Goal: Task Accomplishment & Management: Use online tool/utility

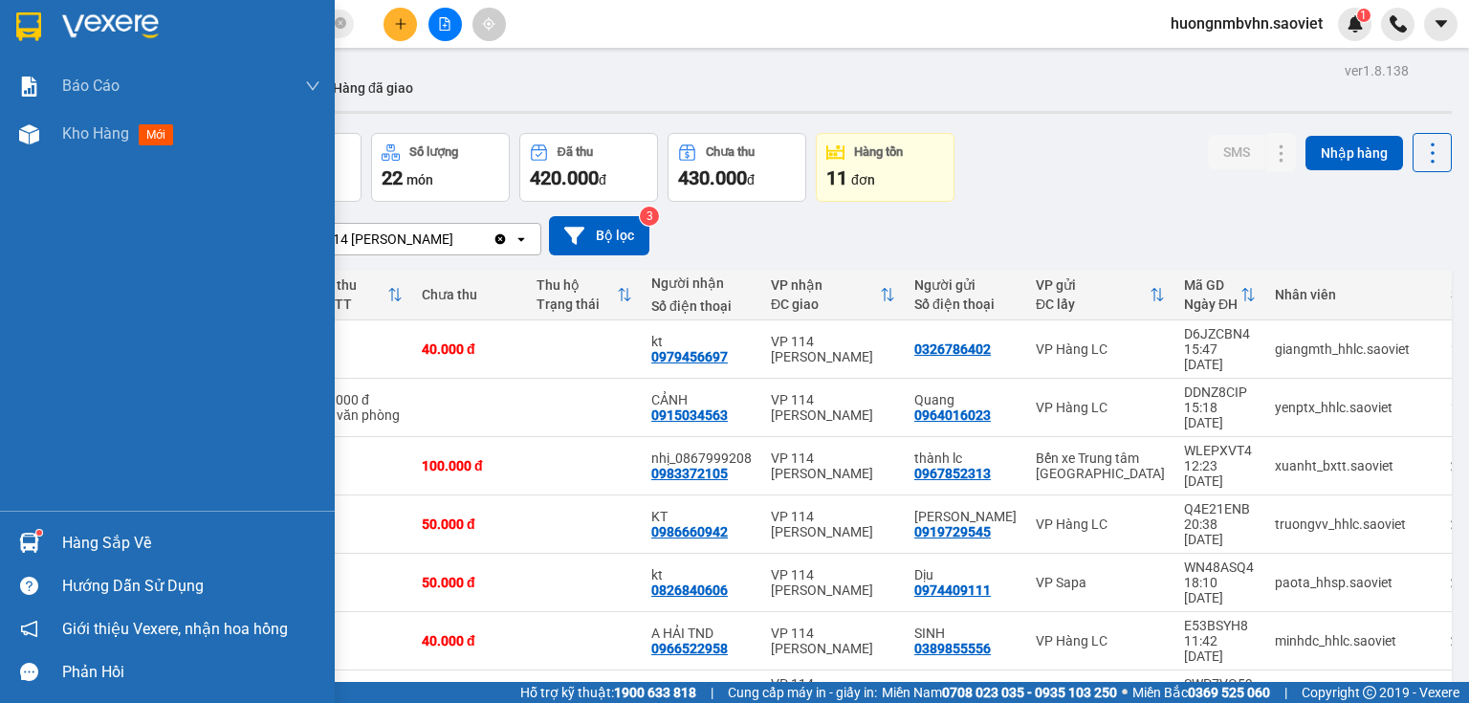
click at [85, 543] on div "Hàng sắp về" at bounding box center [191, 543] width 258 height 29
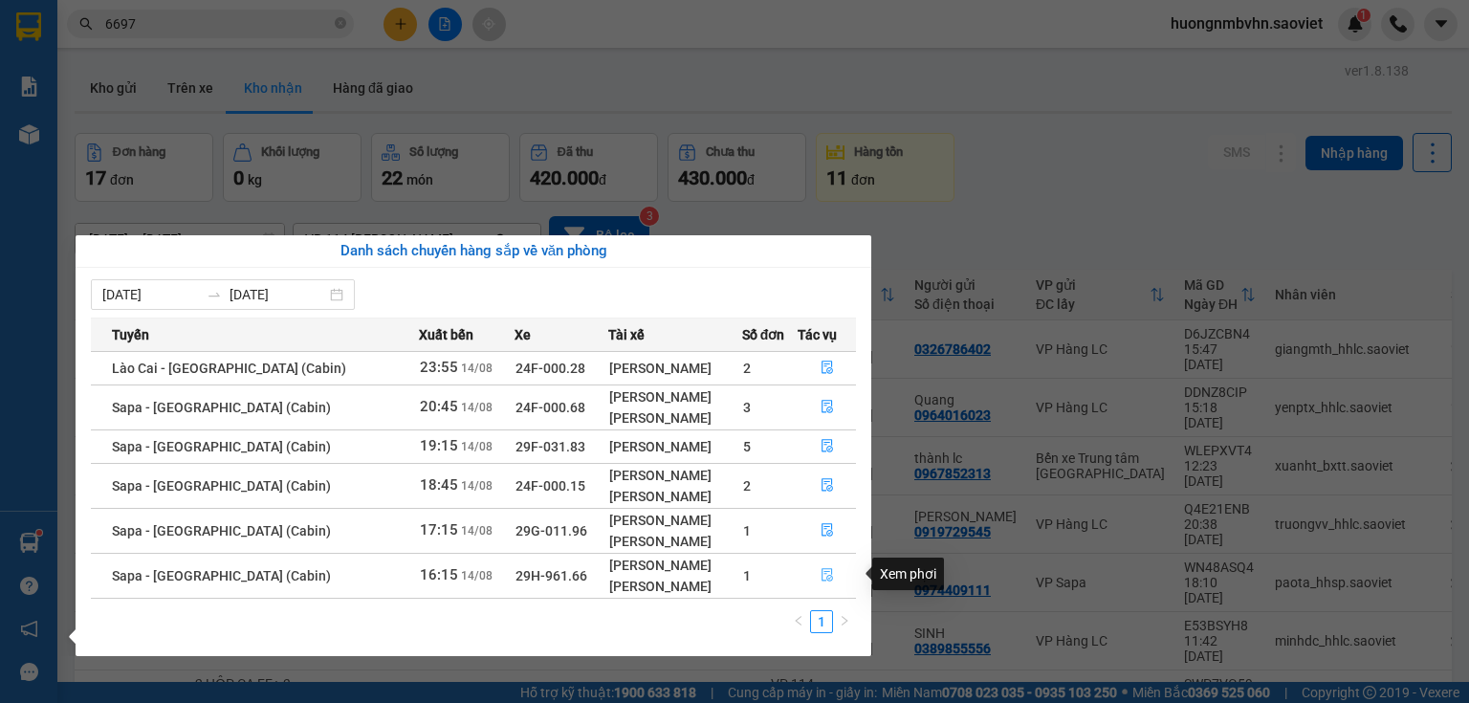
click at [824, 576] on icon "file-done" at bounding box center [826, 574] width 13 height 13
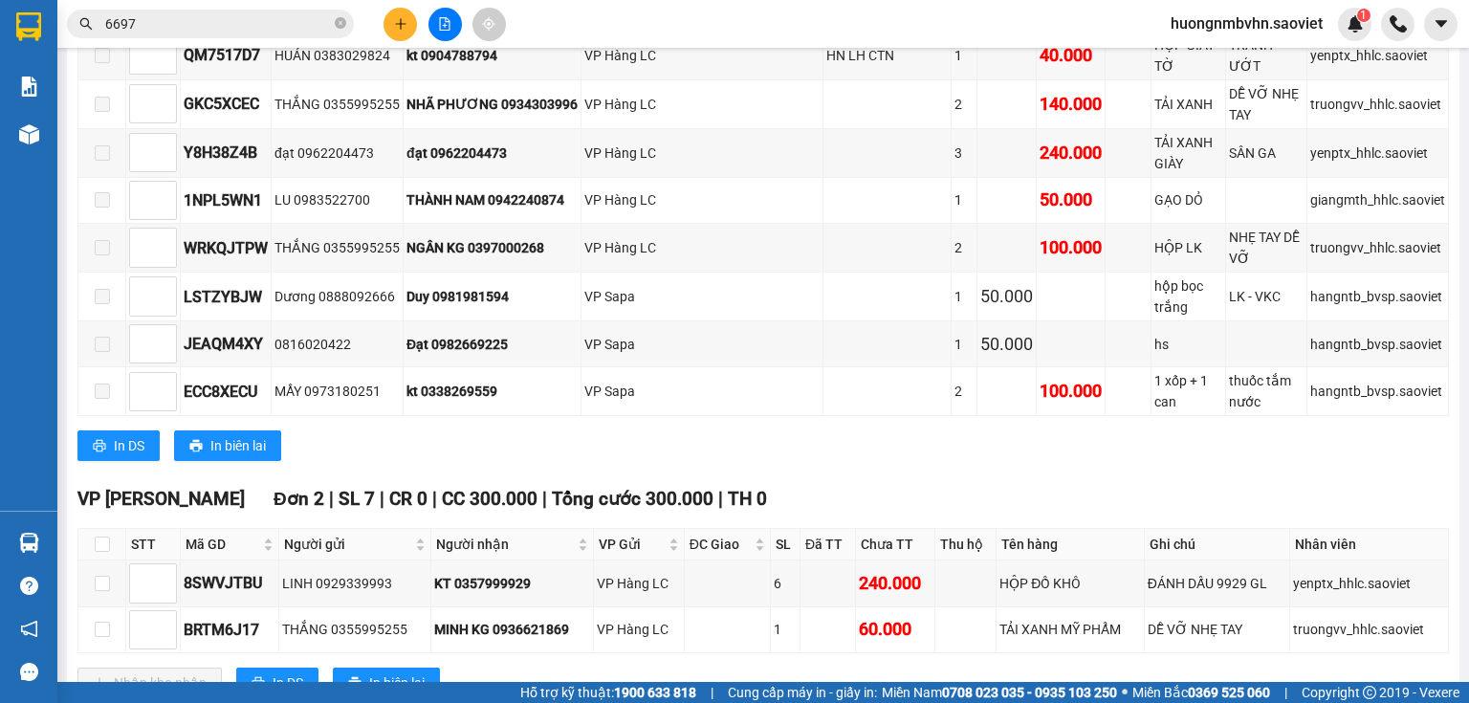
scroll to position [970, 0]
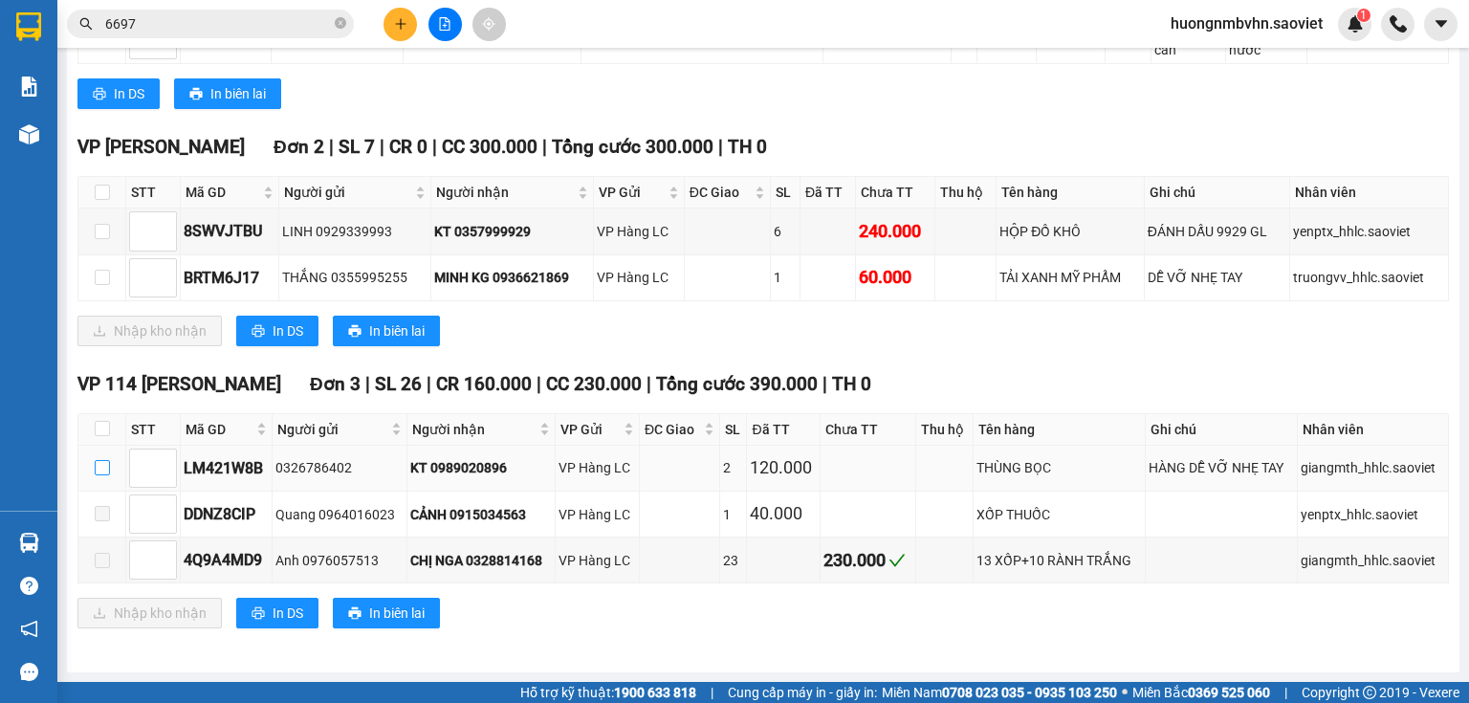
click at [98, 468] on input "checkbox" at bounding box center [102, 467] width 15 height 15
checkbox input "true"
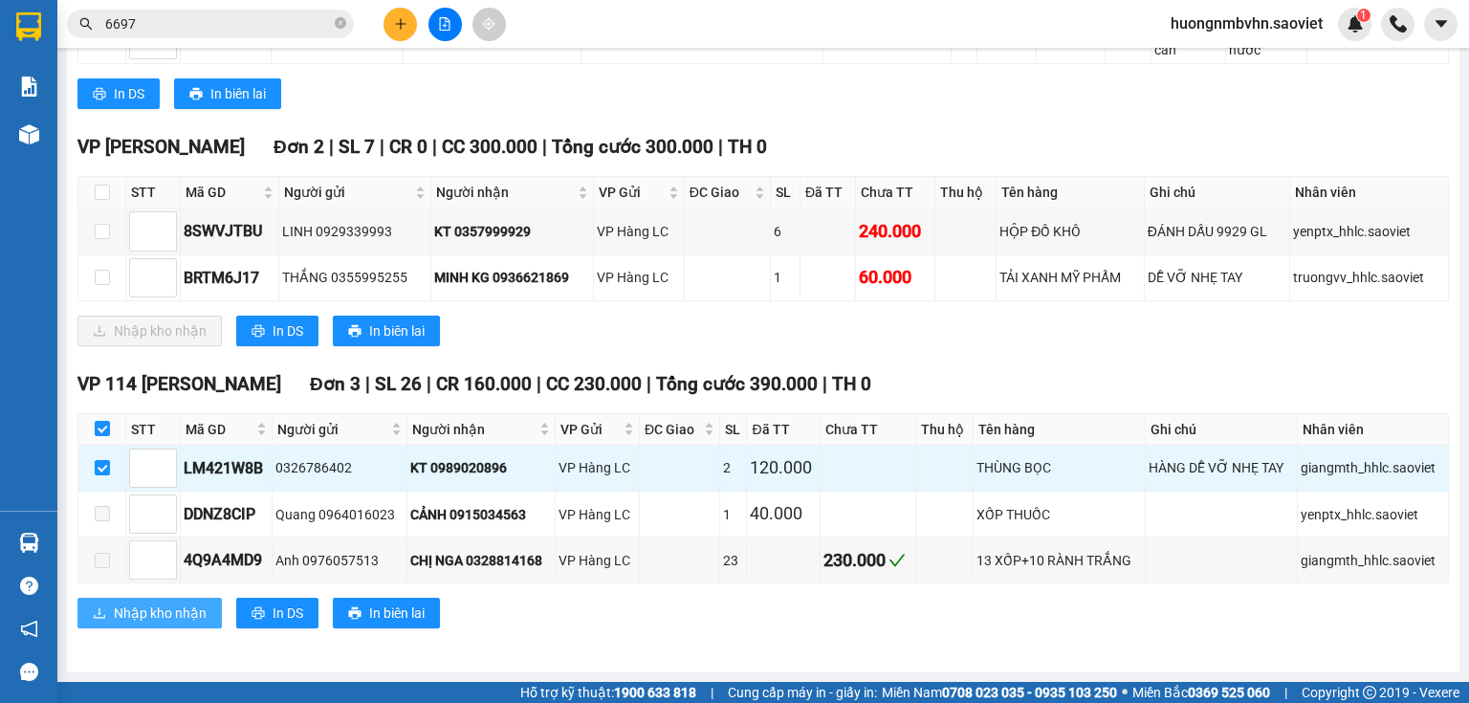
click at [151, 611] on span "Nhập kho nhận" at bounding box center [160, 612] width 93 height 21
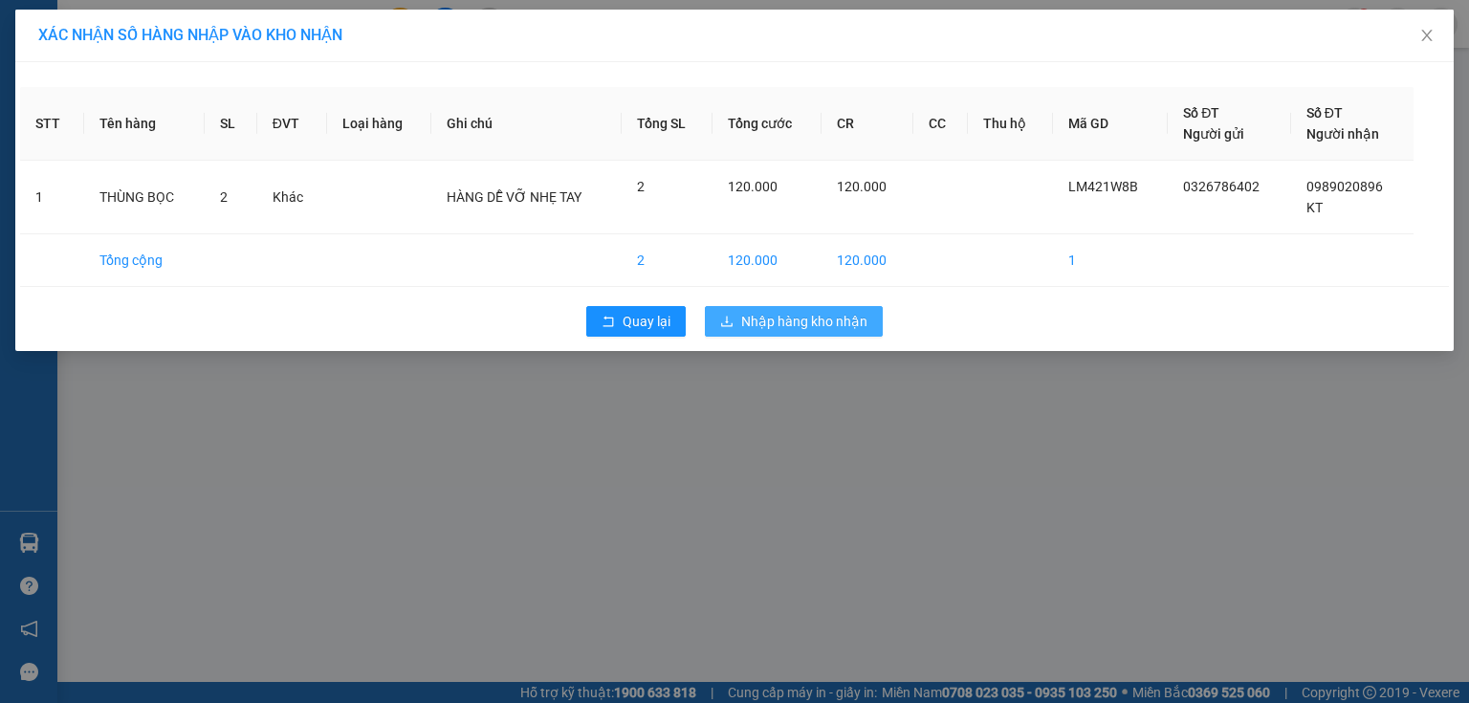
click at [789, 321] on span "Nhập hàng kho nhận" at bounding box center [804, 321] width 126 height 21
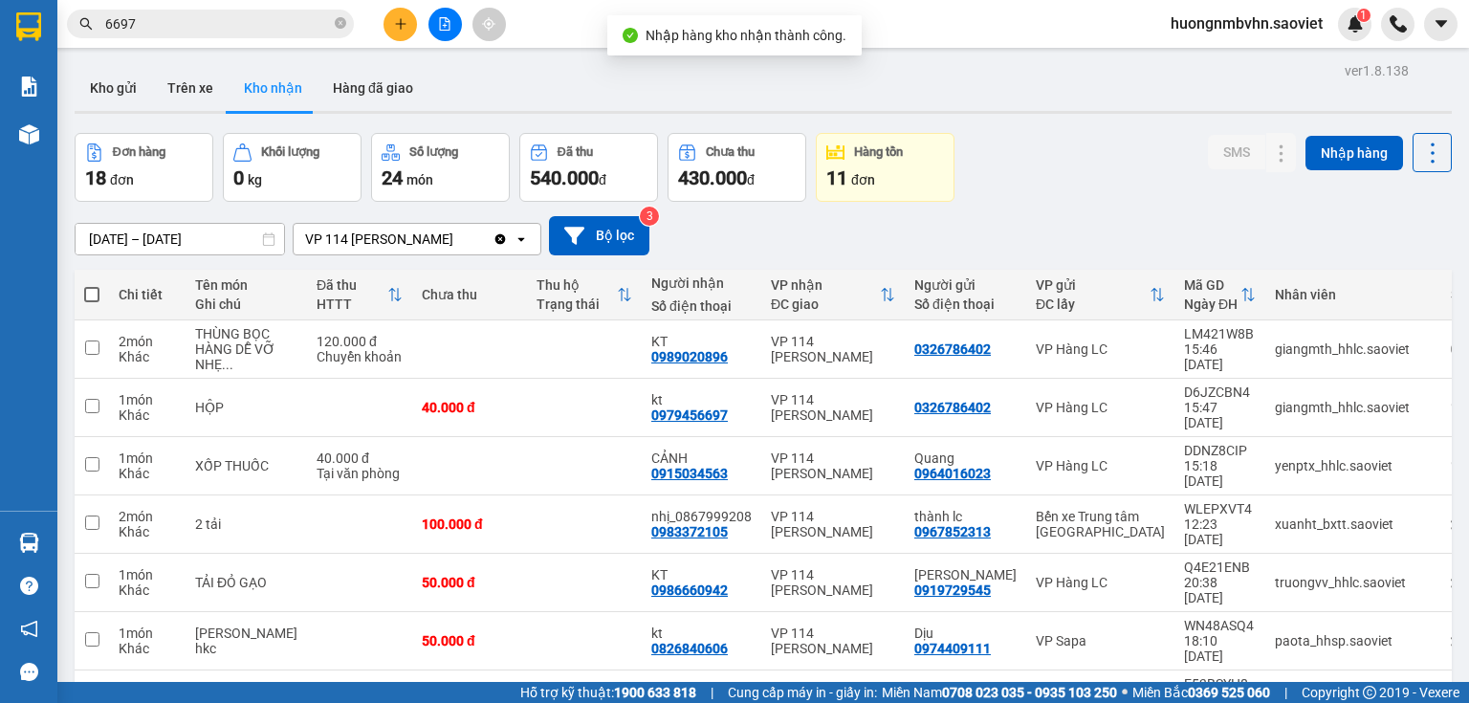
click at [280, 84] on button "Kho nhận" at bounding box center [273, 88] width 89 height 46
click at [96, 355] on input "checkbox" at bounding box center [92, 347] width 14 height 14
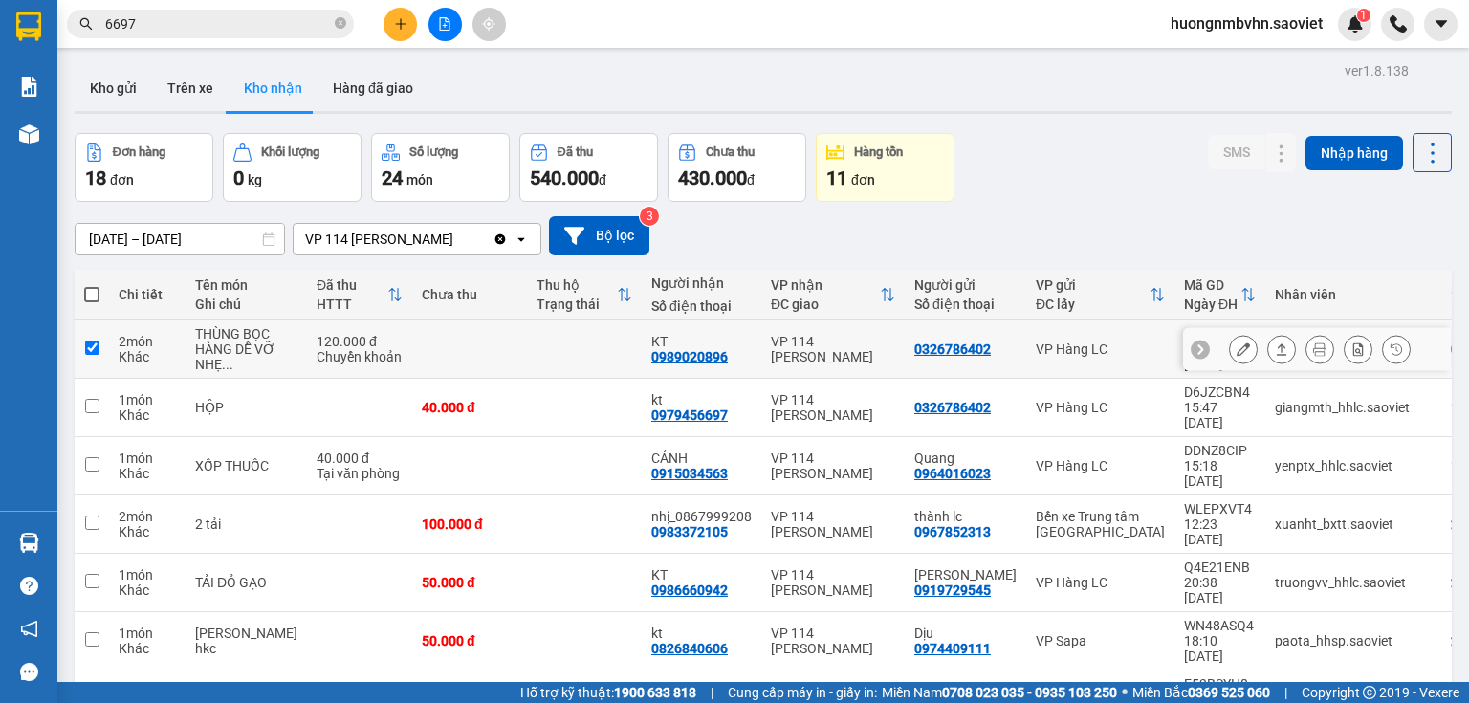
checkbox input "true"
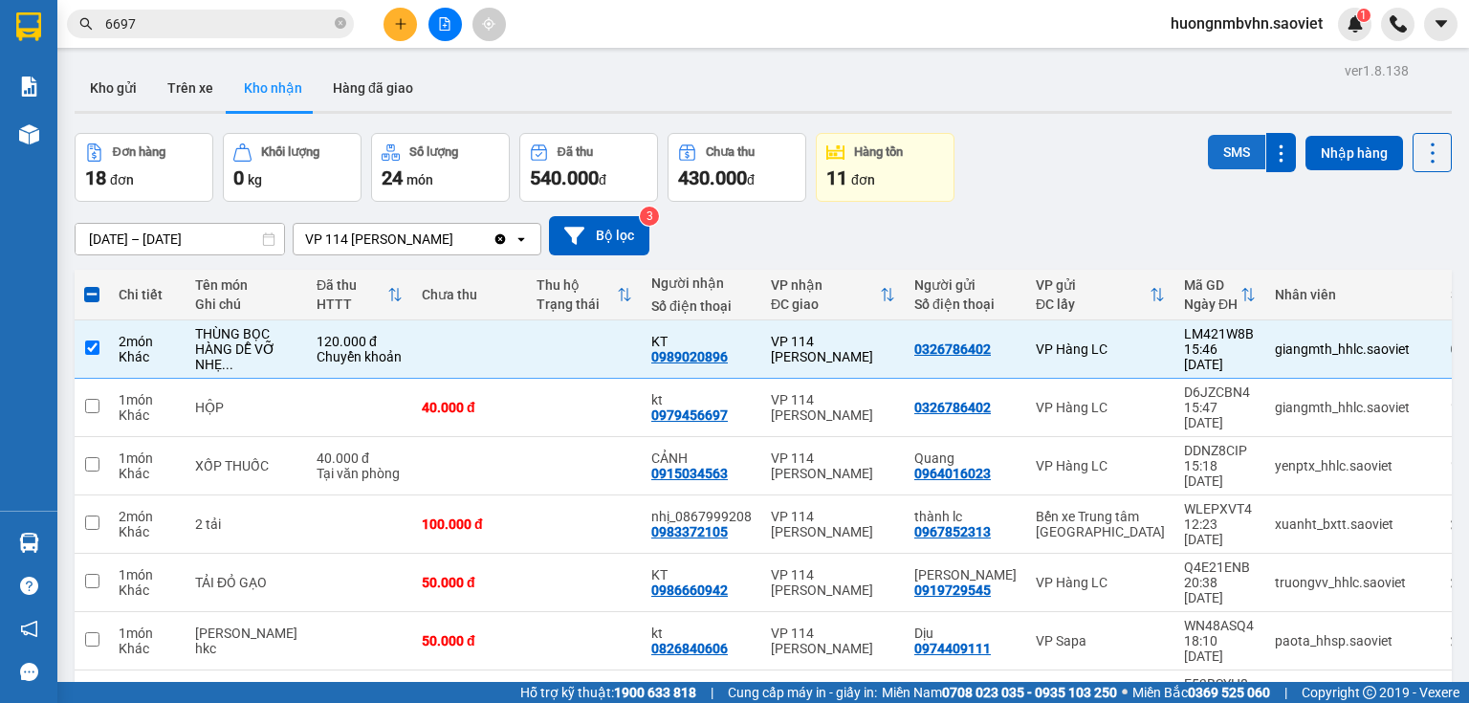
click at [1232, 156] on button "SMS" at bounding box center [1236, 152] width 57 height 34
click at [122, 96] on button "Kho gửi" at bounding box center [113, 88] width 77 height 46
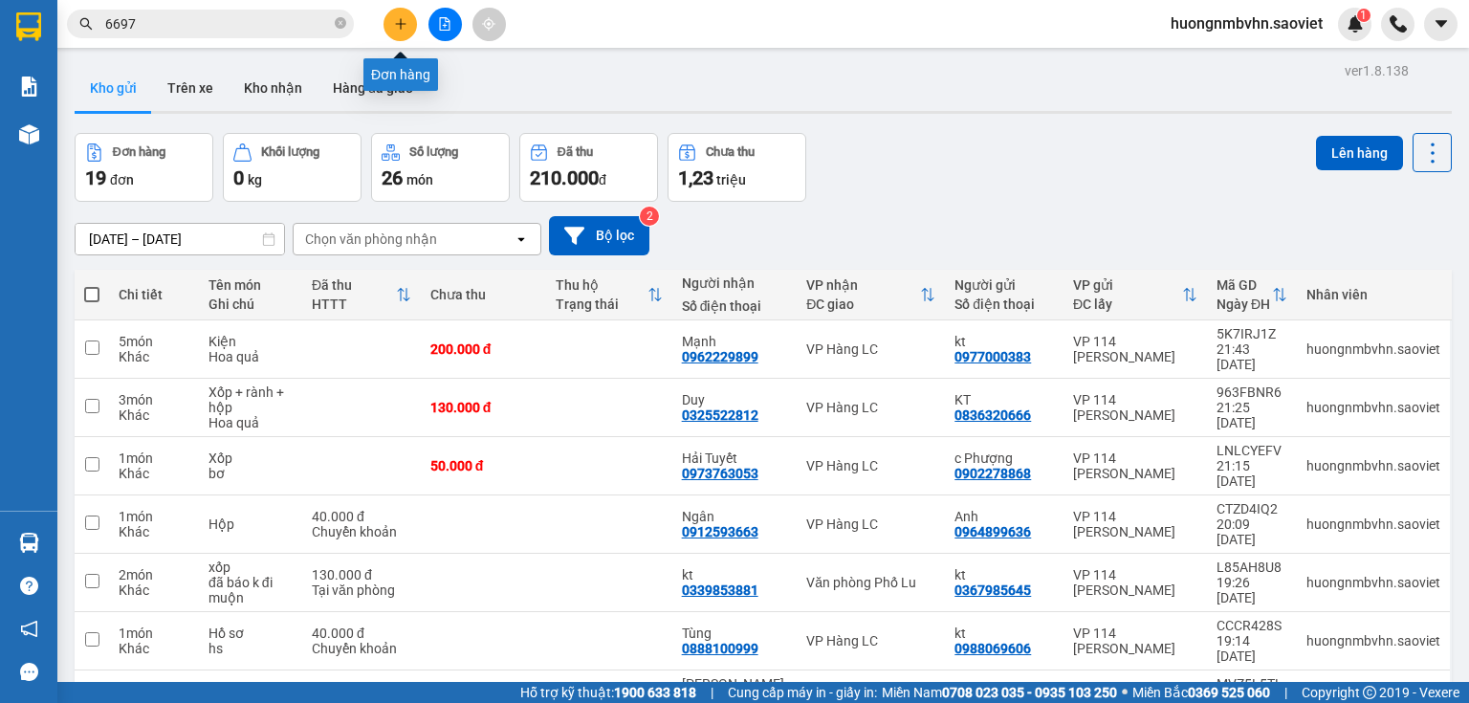
click at [395, 26] on icon "plus" at bounding box center [400, 23] width 13 height 13
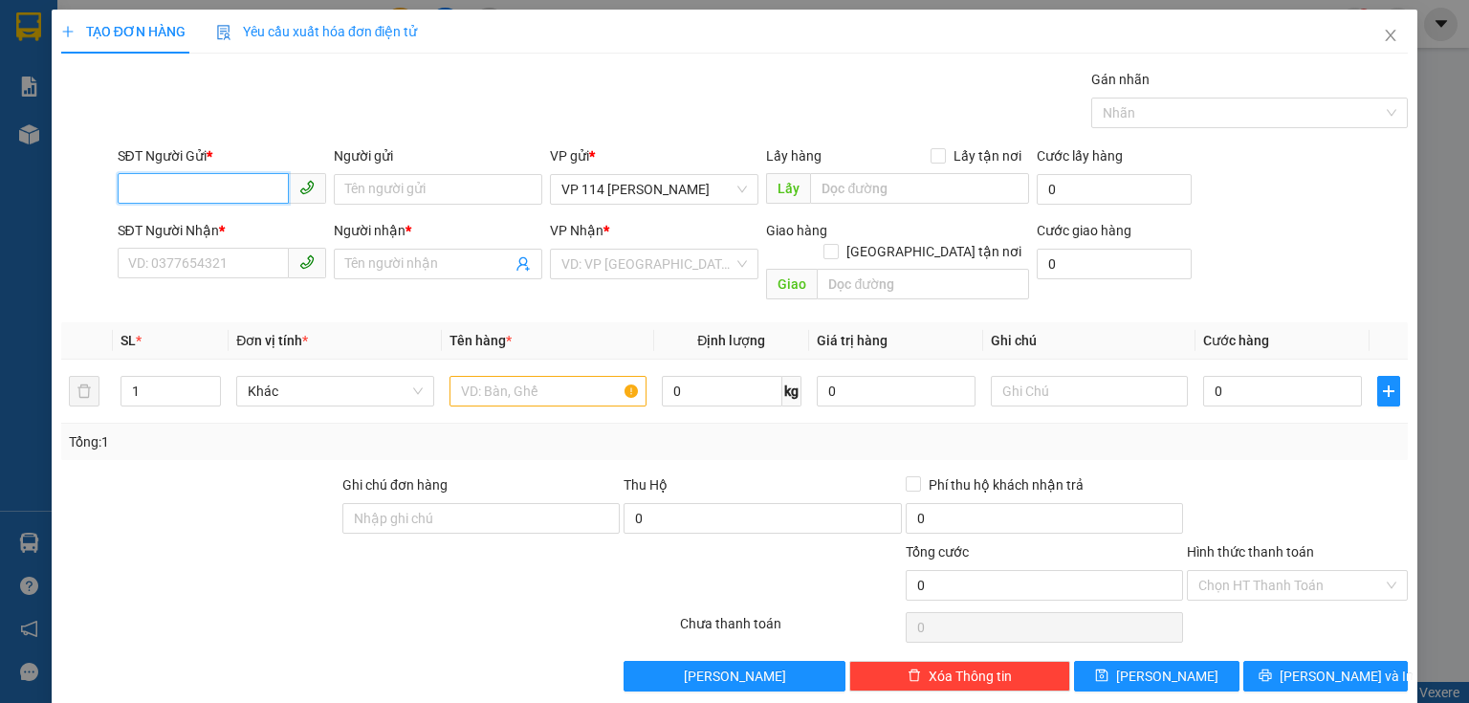
click at [263, 186] on input "SĐT Người Gửi *" at bounding box center [203, 188] width 171 height 31
click at [234, 222] on div "0836320666 - KT" at bounding box center [220, 226] width 184 height 21
type input "0836320666"
type input "KT"
type input "0325522812"
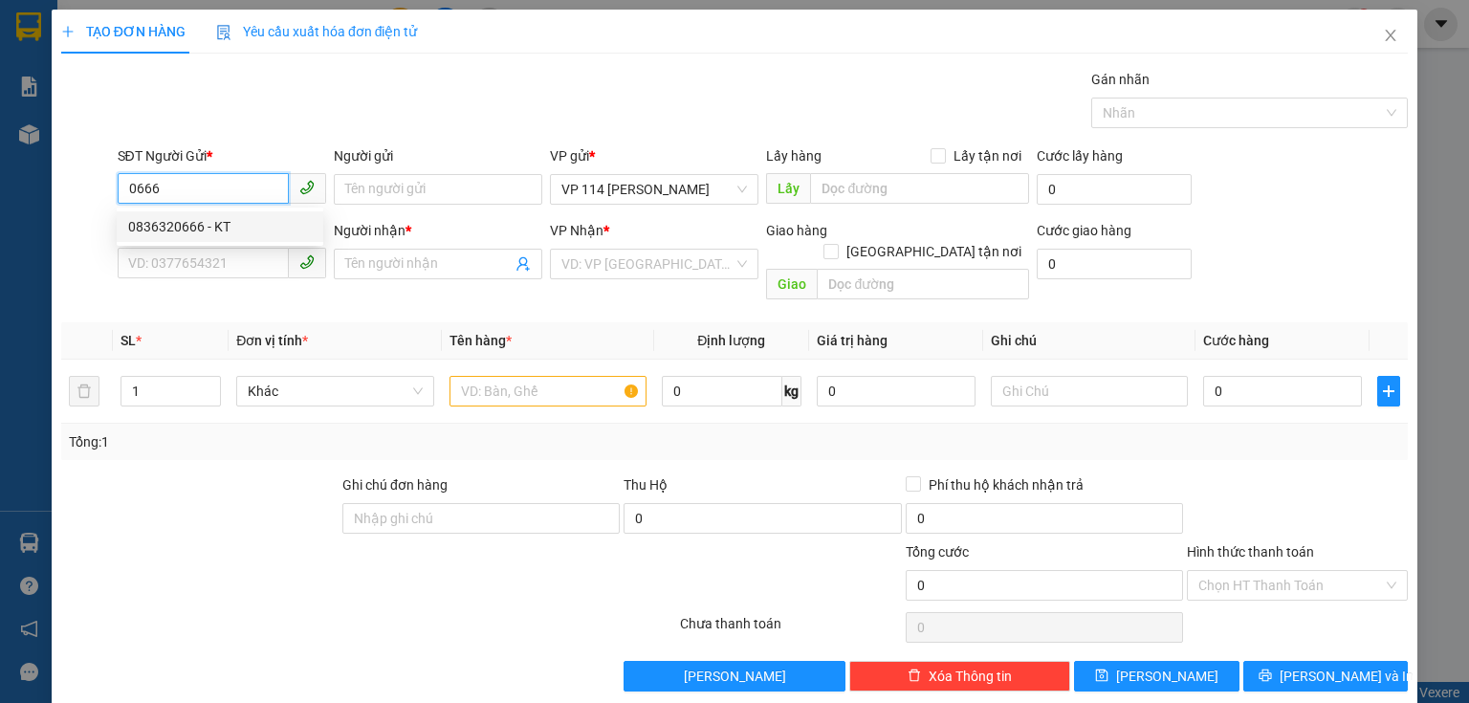
type input "Duy"
type input "0836320666"
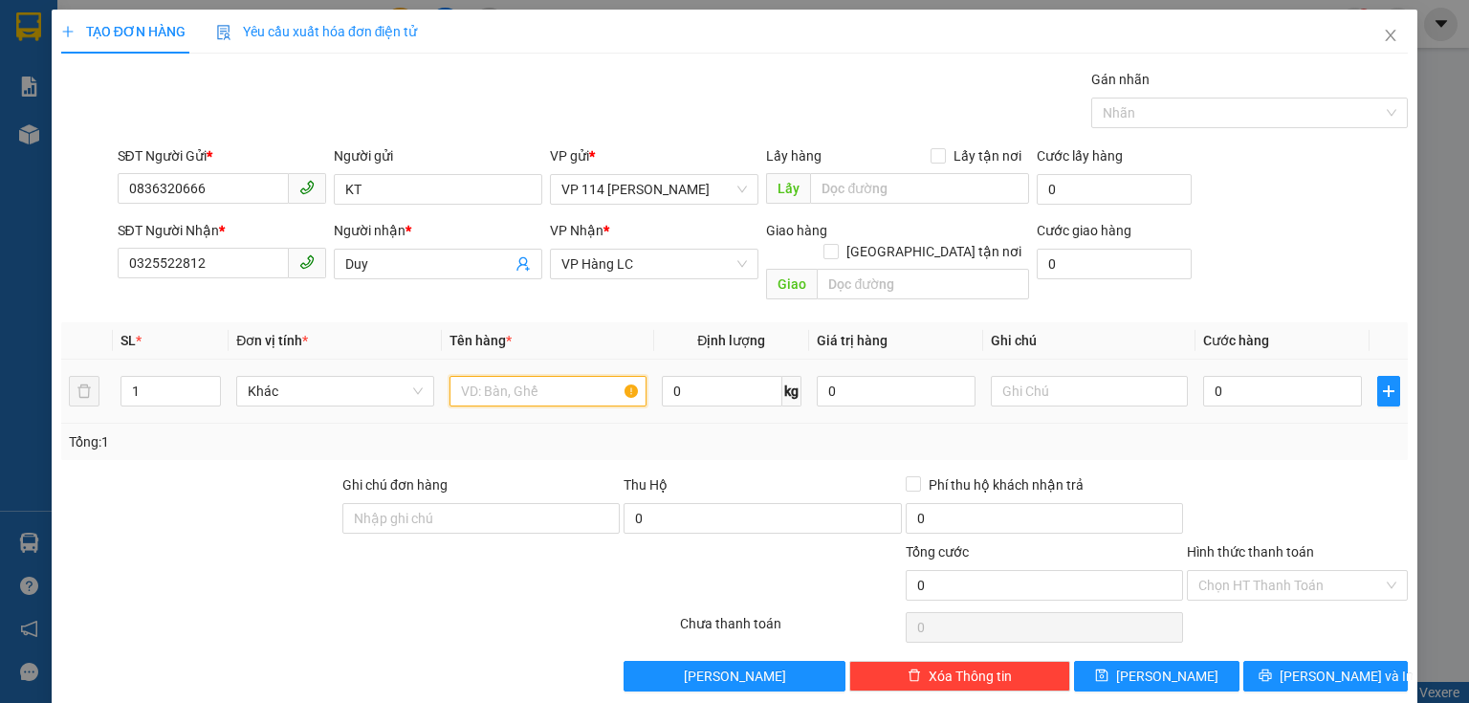
click at [474, 376] on input "text" at bounding box center [547, 391] width 197 height 31
type input "xốp"
type input "4"
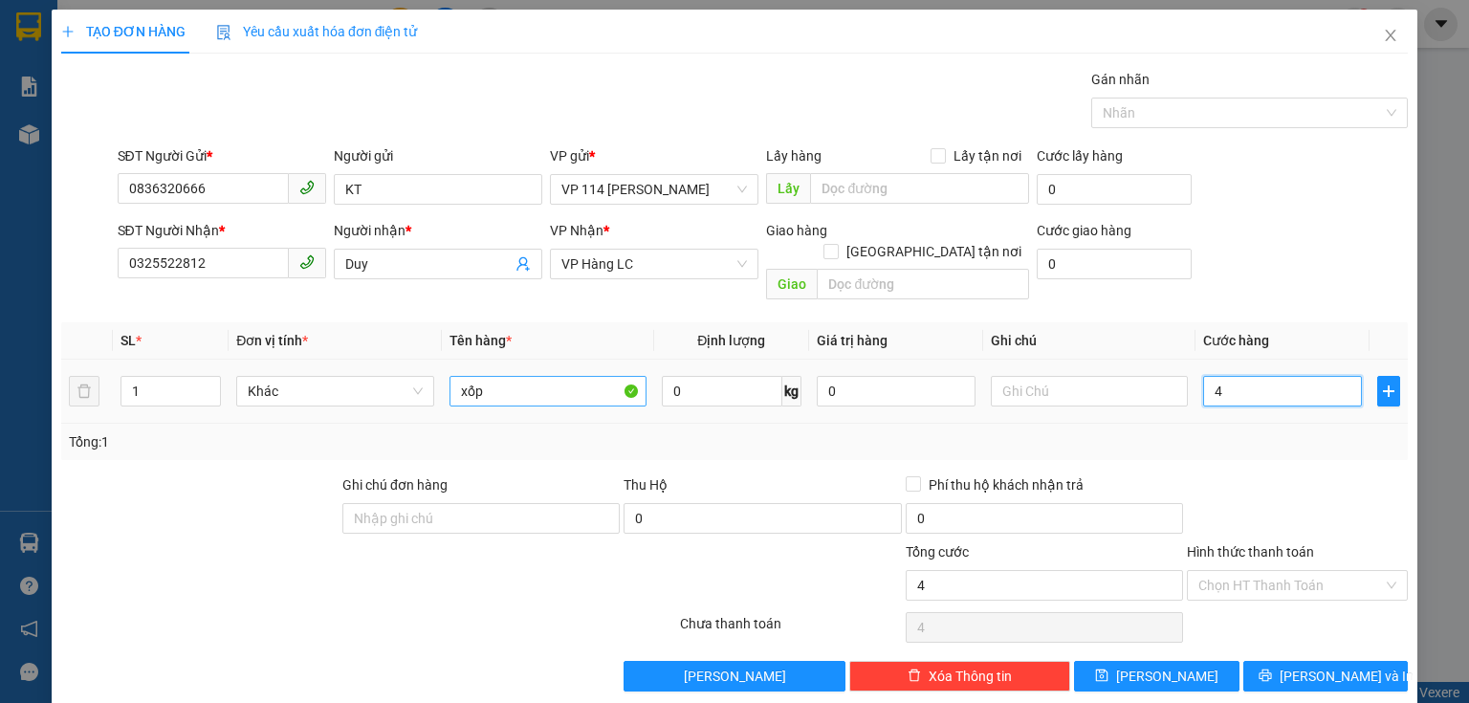
type input "40"
type input "400"
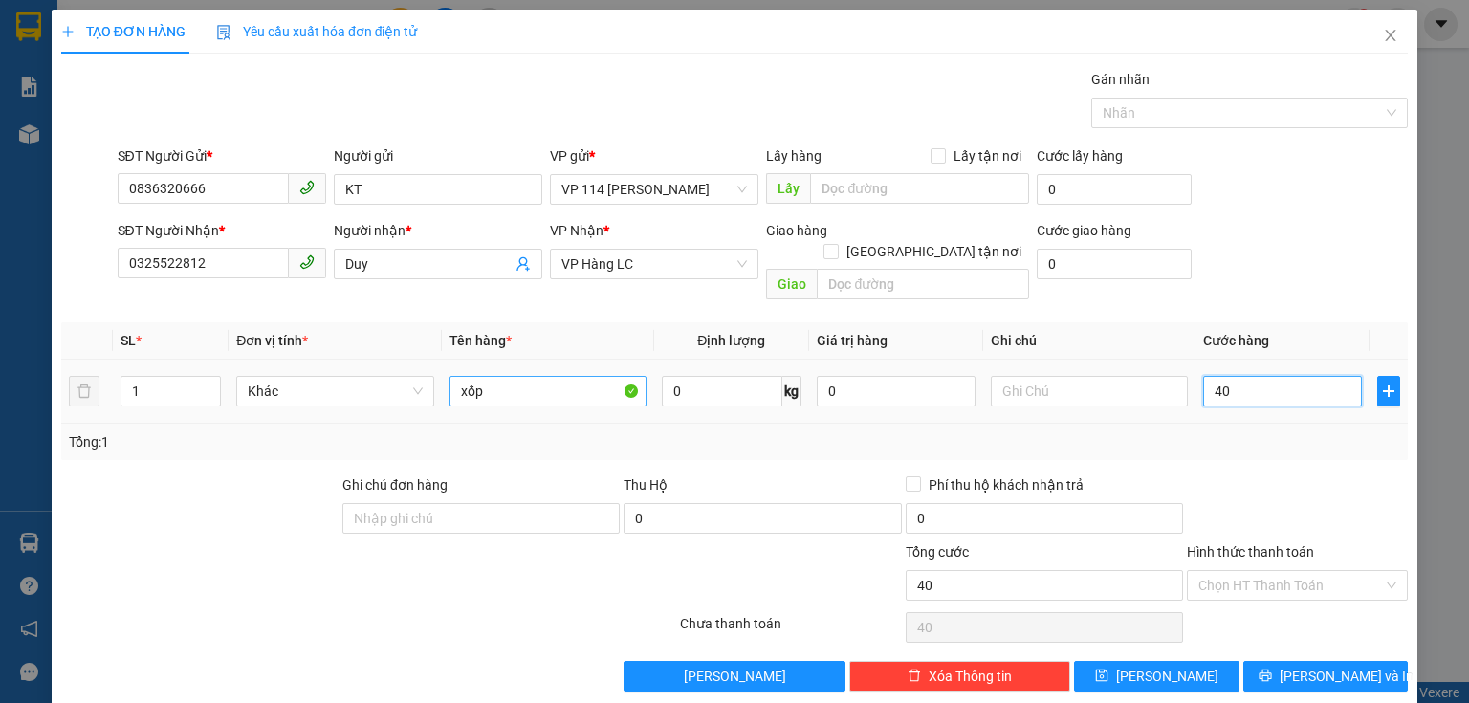
type input "400"
type input "4.000"
type input "40.000"
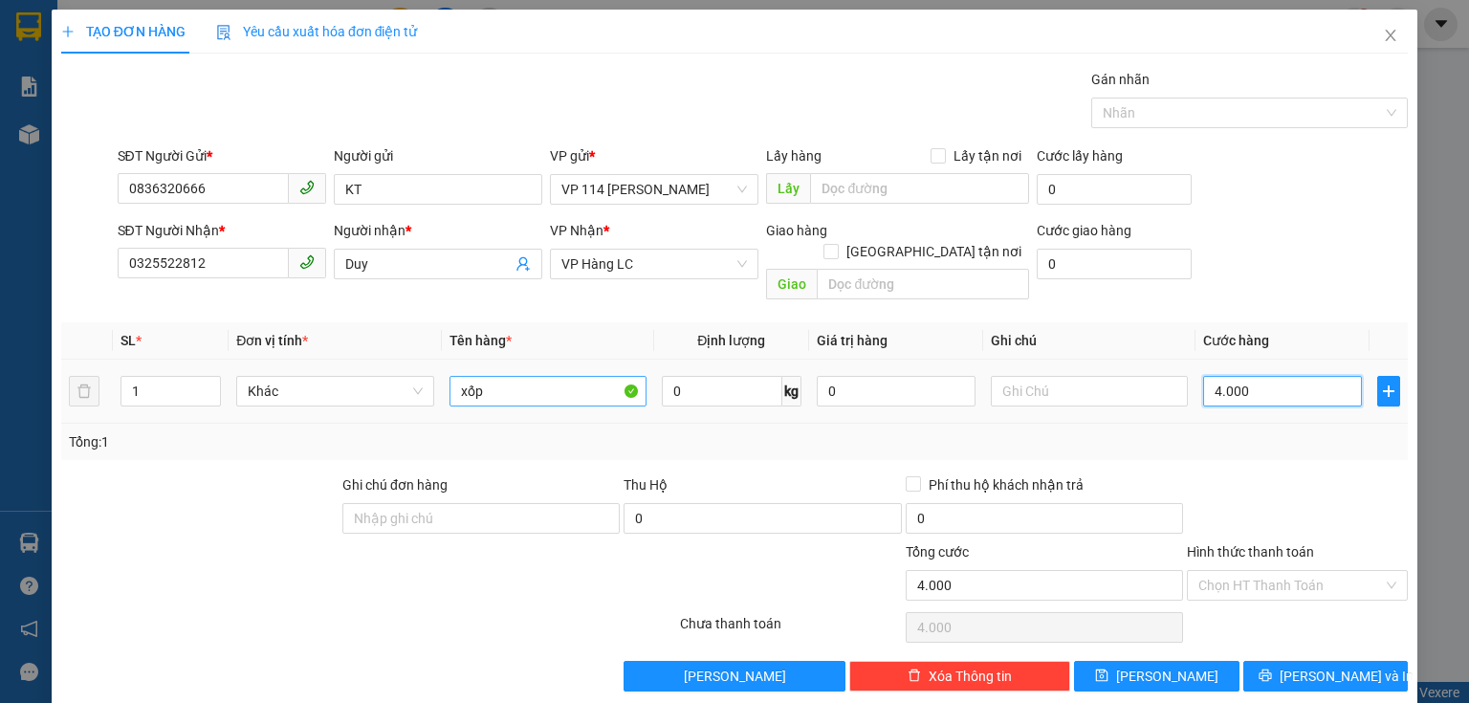
type input "40.000"
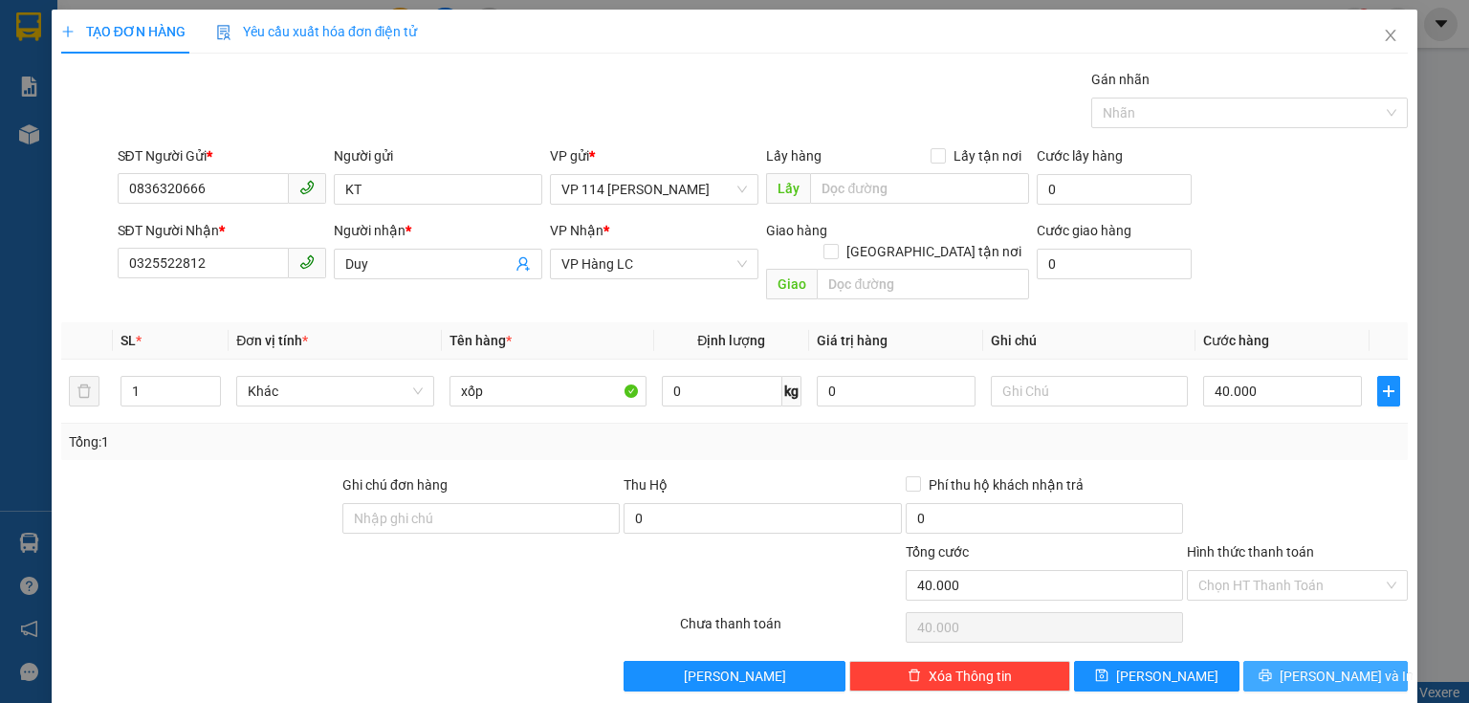
click at [1295, 661] on button "[PERSON_NAME] và In" at bounding box center [1325, 676] width 165 height 31
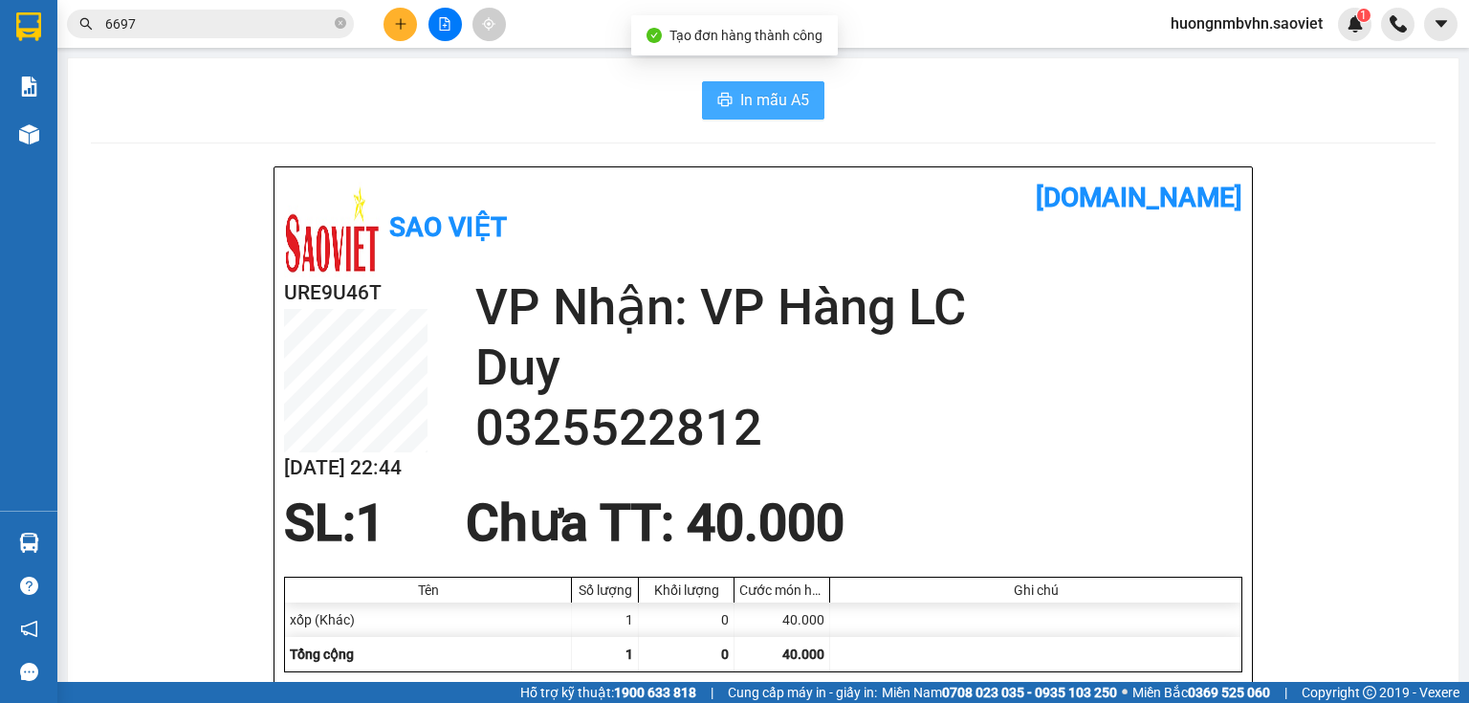
click at [780, 108] on span "In mẫu A5" at bounding box center [774, 100] width 69 height 24
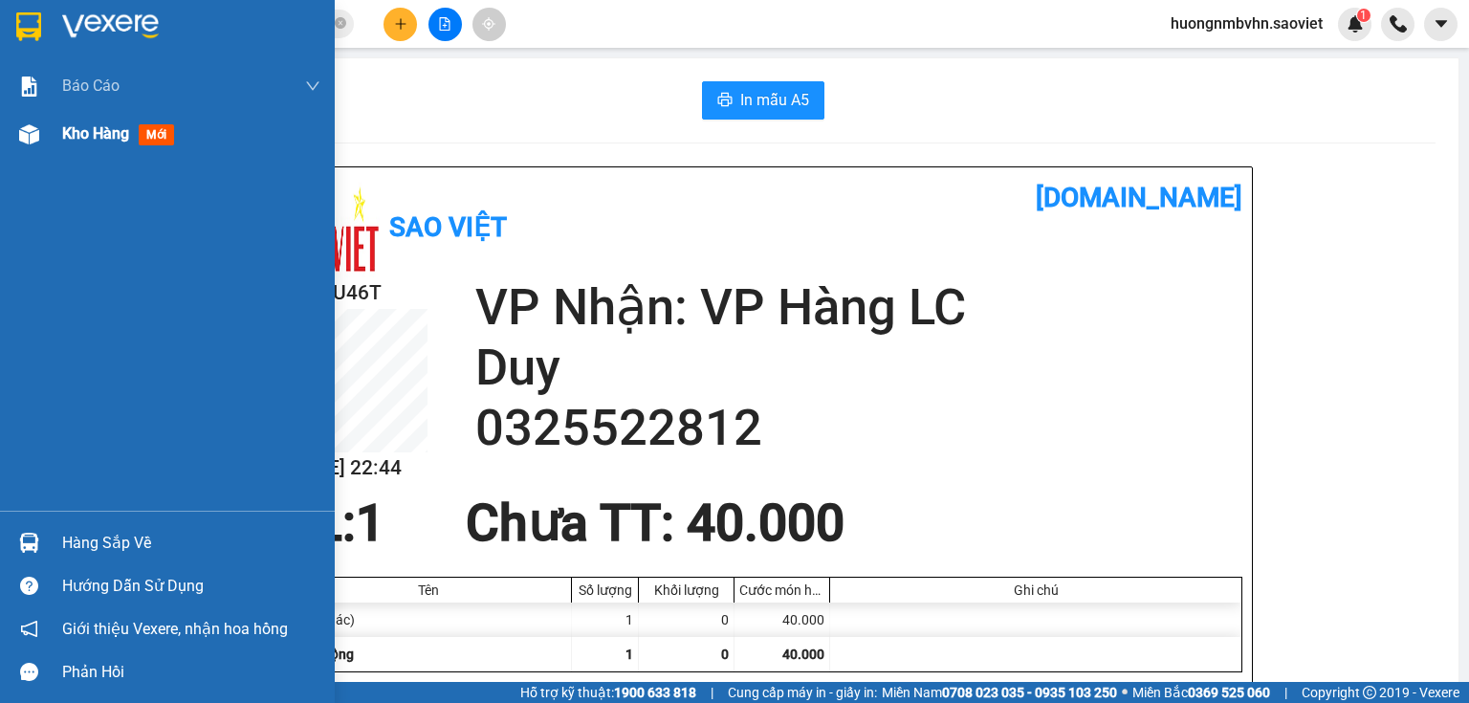
click at [101, 130] on span "Kho hàng" at bounding box center [95, 133] width 67 height 18
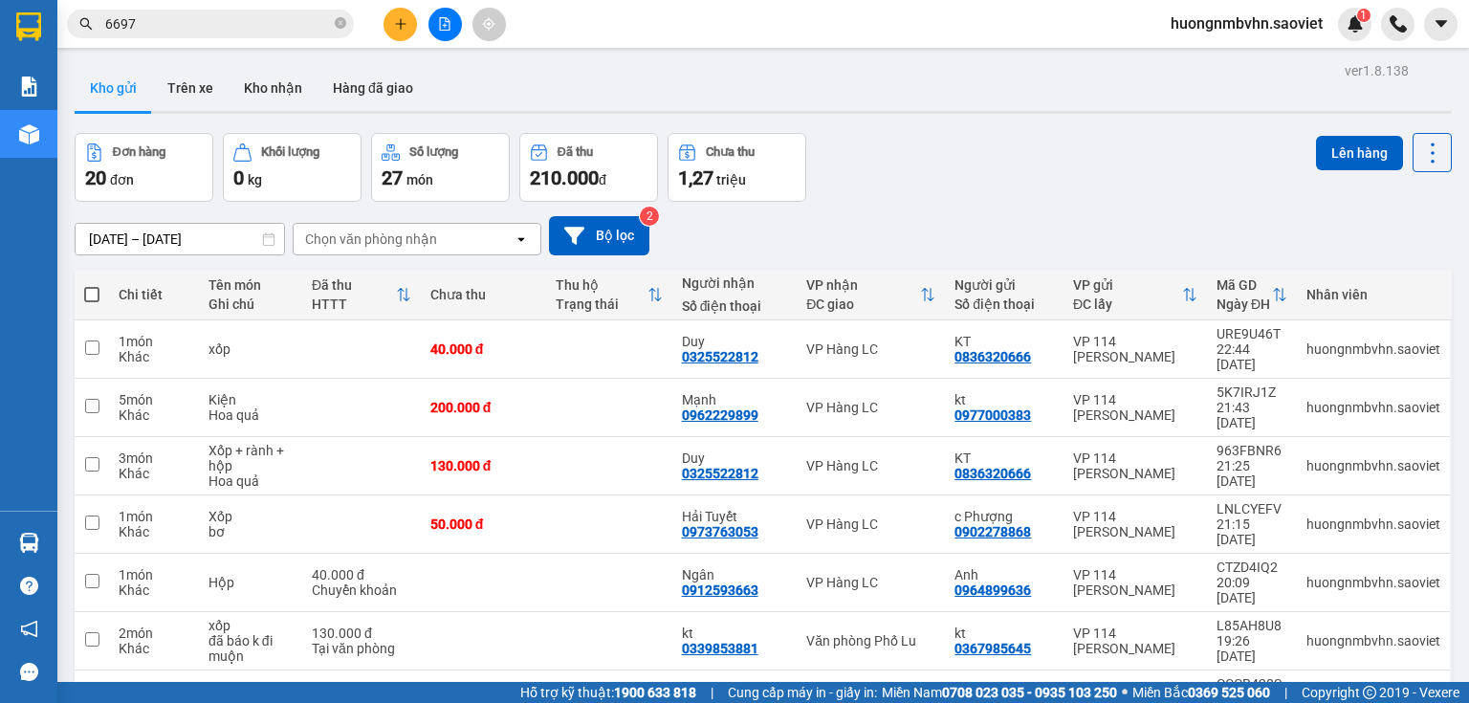
click at [96, 297] on span at bounding box center [91, 294] width 15 height 15
click at [92, 285] on input "checkbox" at bounding box center [92, 285] width 0 height 0
checkbox input "true"
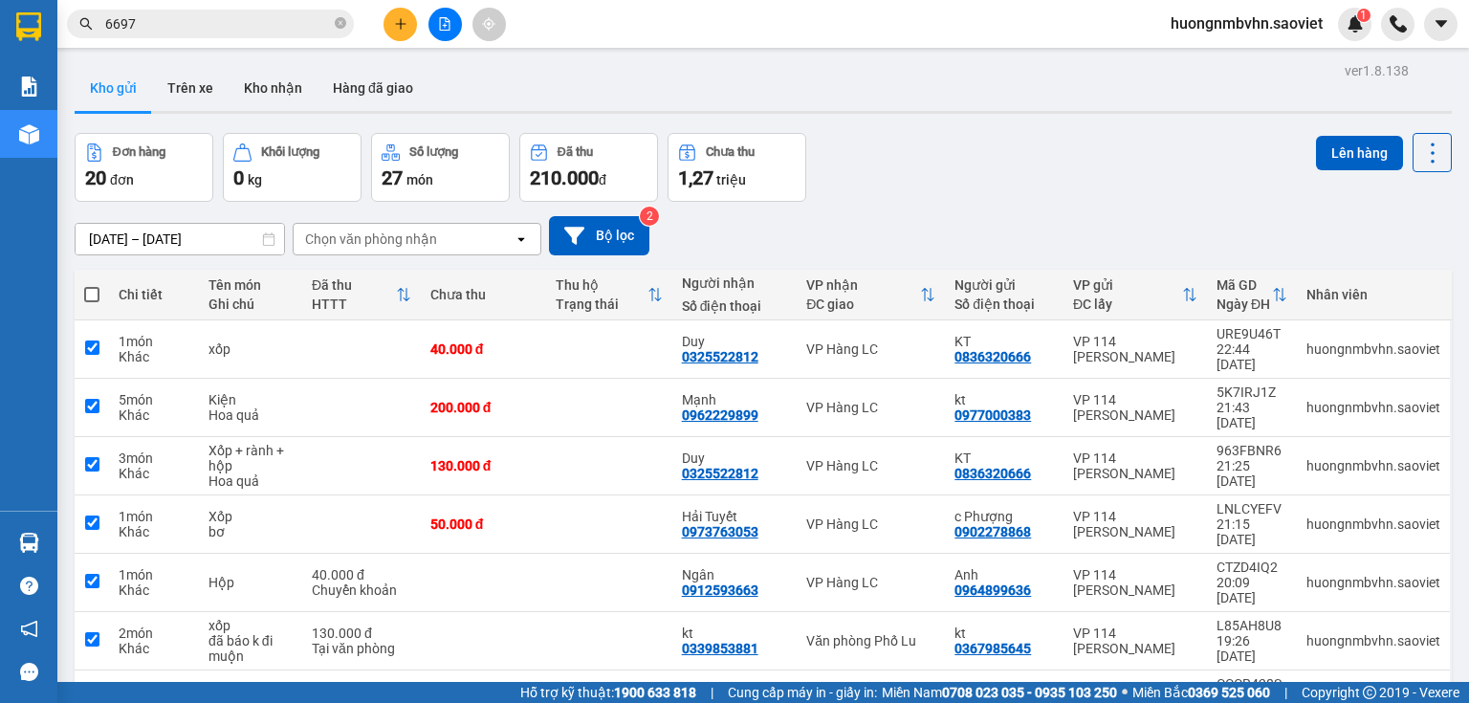
checkbox input "true"
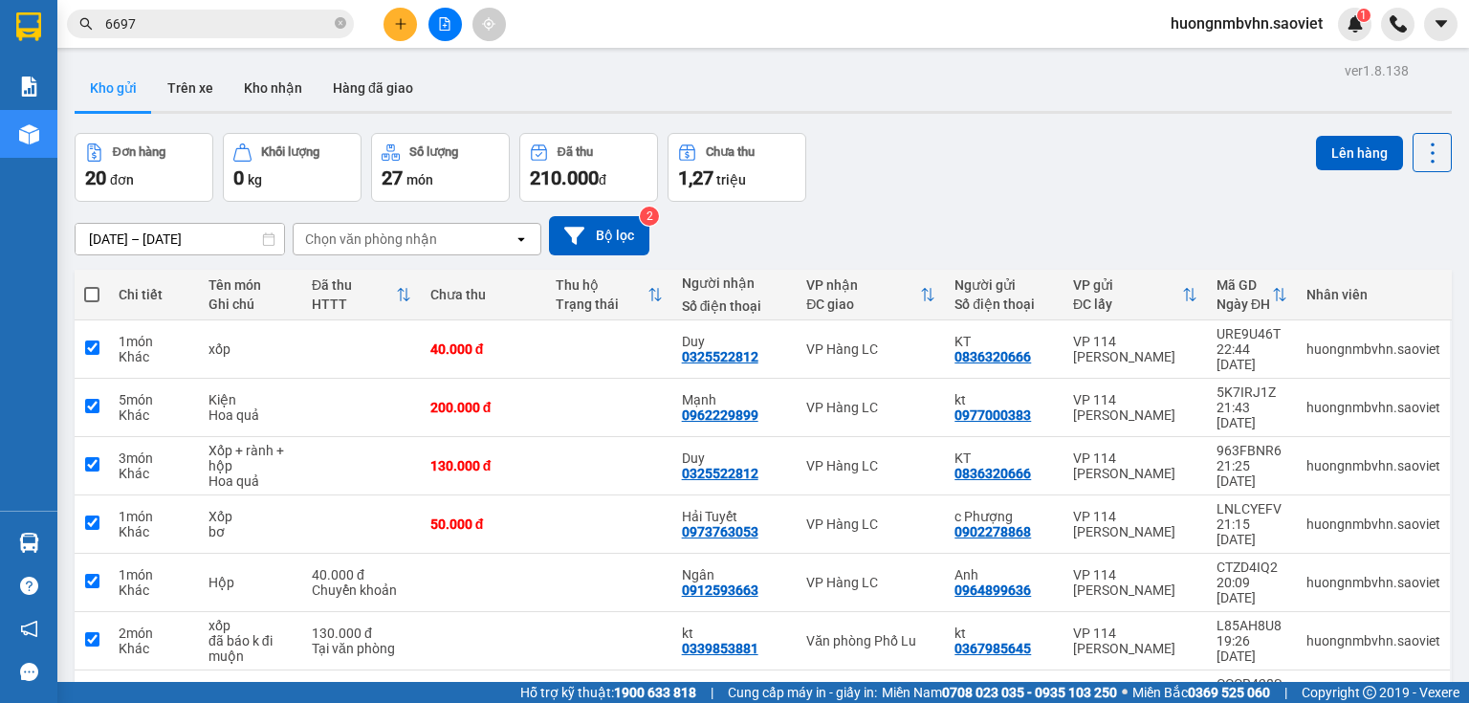
checkbox input "true"
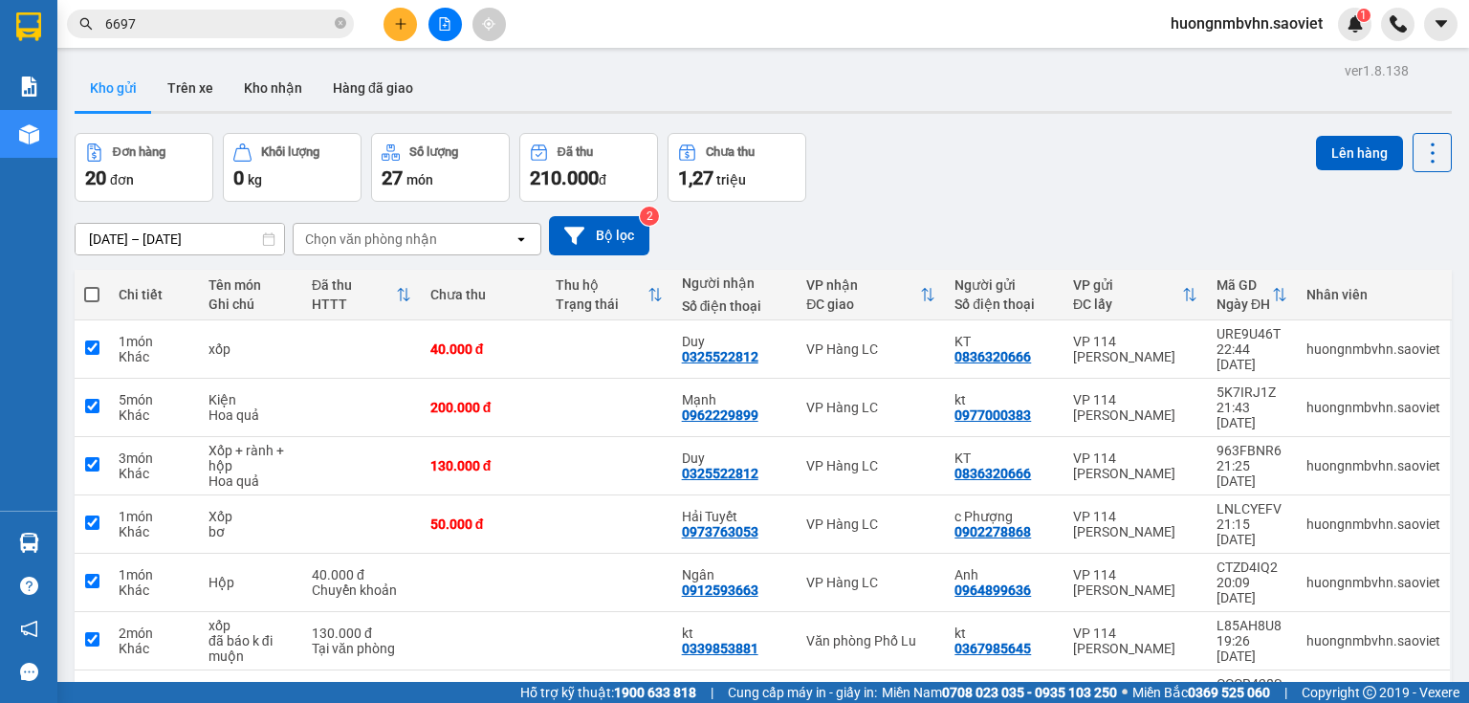
checkbox input "true"
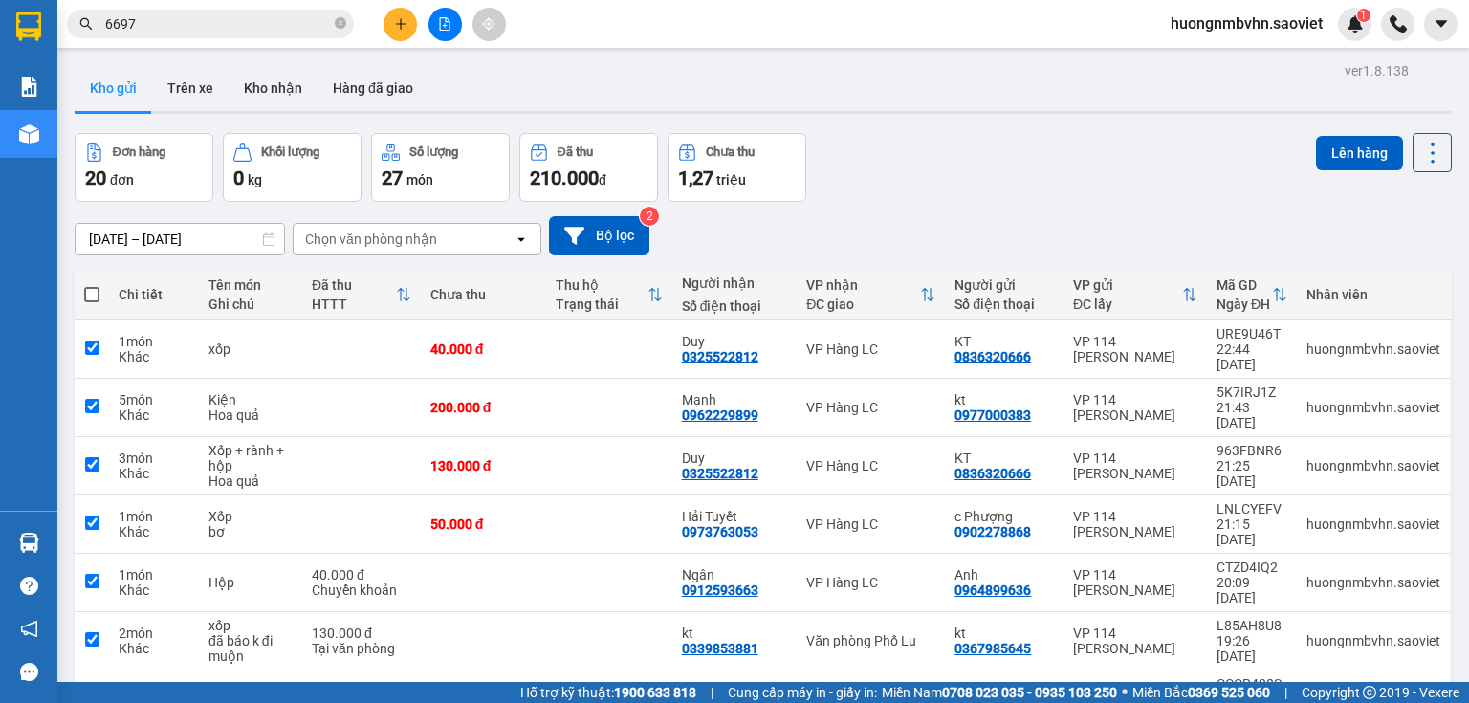
checkbox input "true"
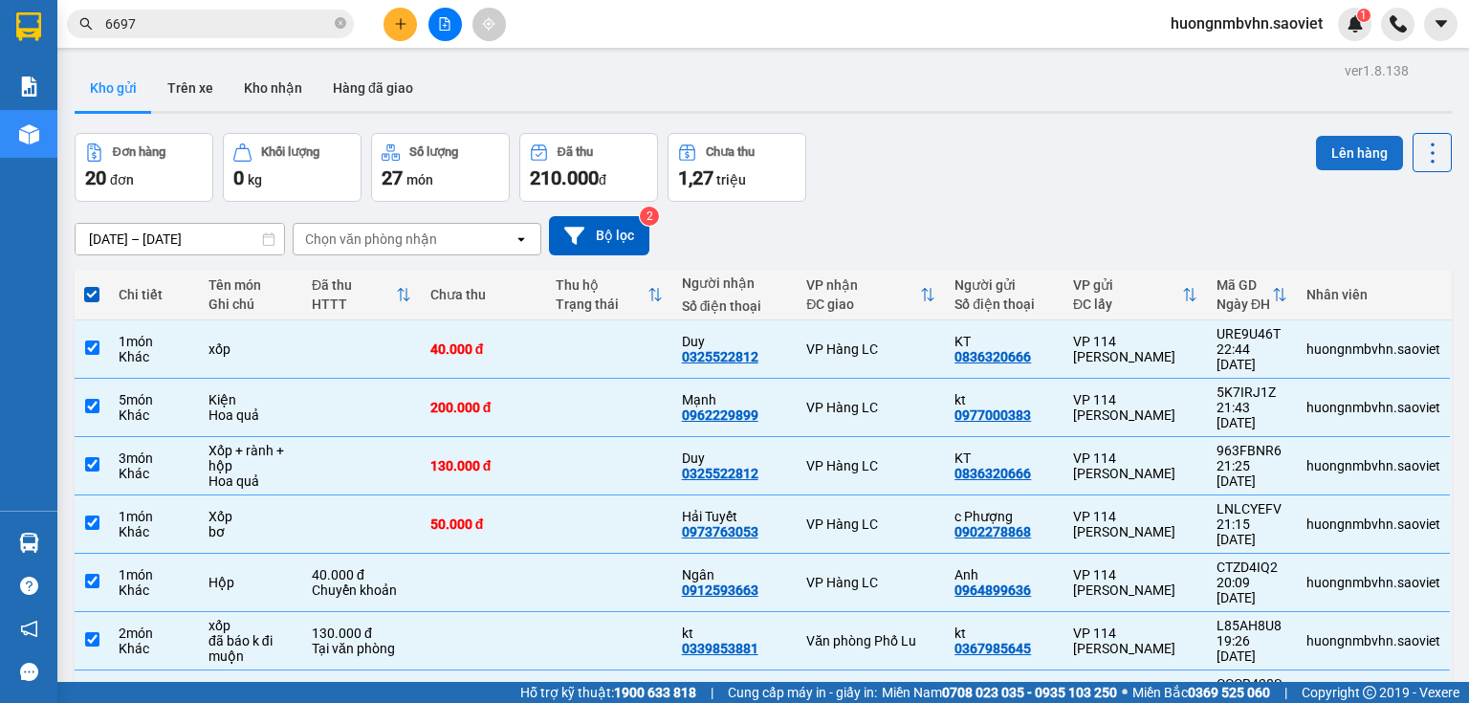
click at [1342, 153] on button "Lên hàng" at bounding box center [1359, 153] width 87 height 34
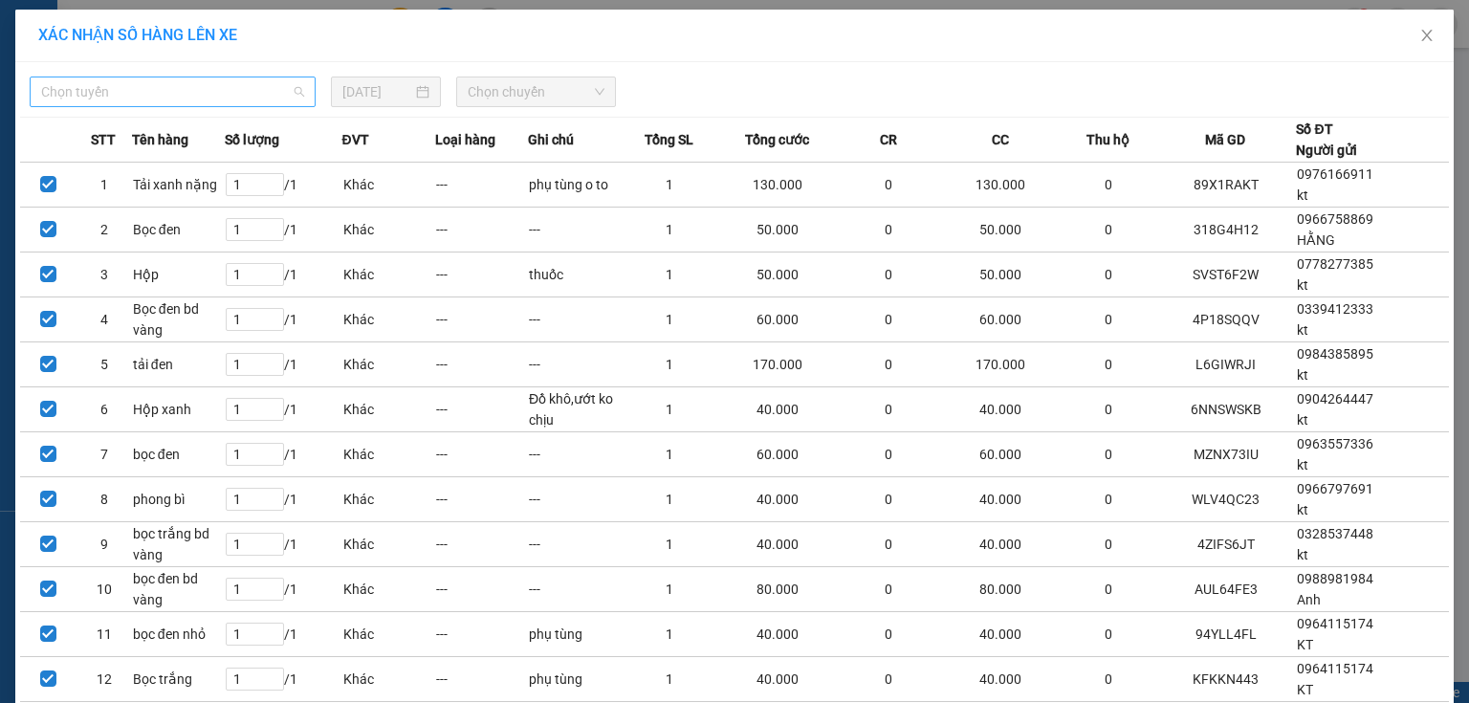
click at [169, 92] on span "Chọn tuyến" at bounding box center [172, 91] width 263 height 29
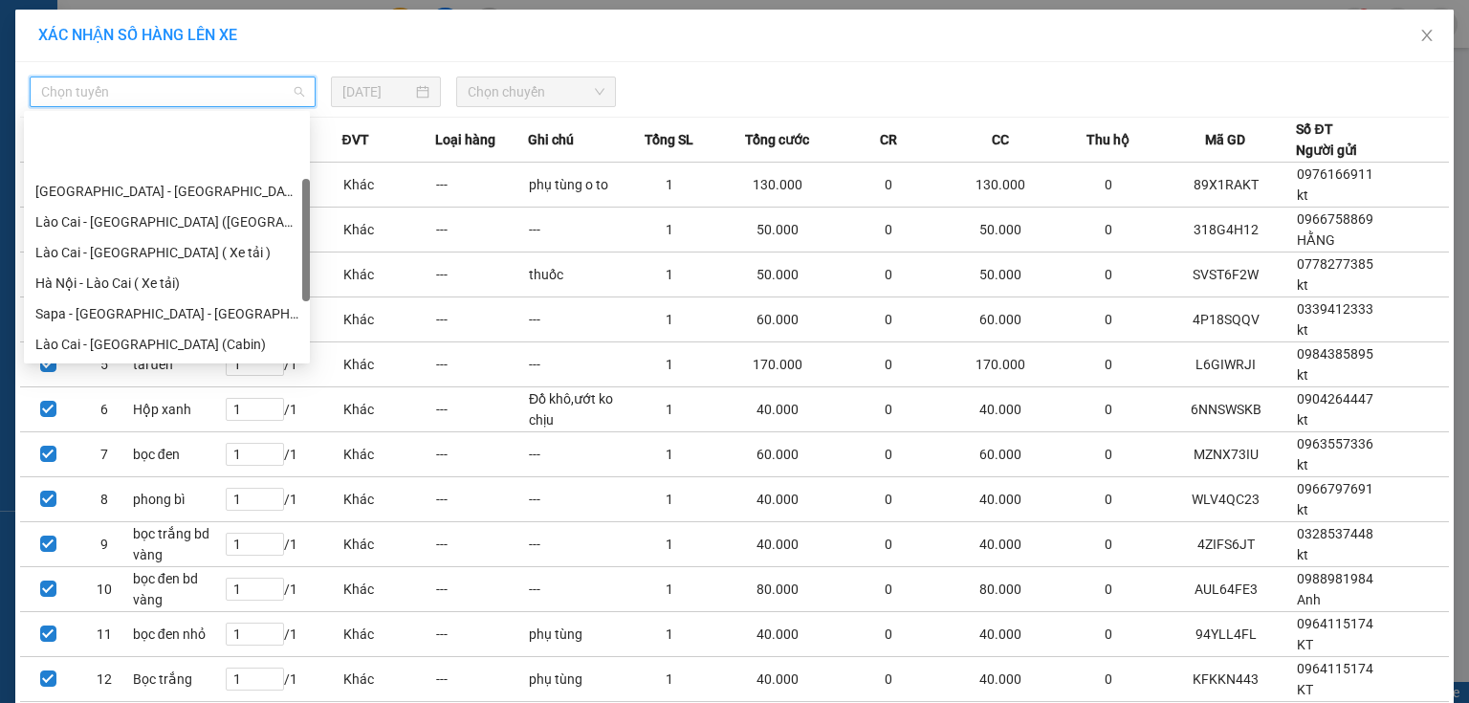
scroll to position [153, 0]
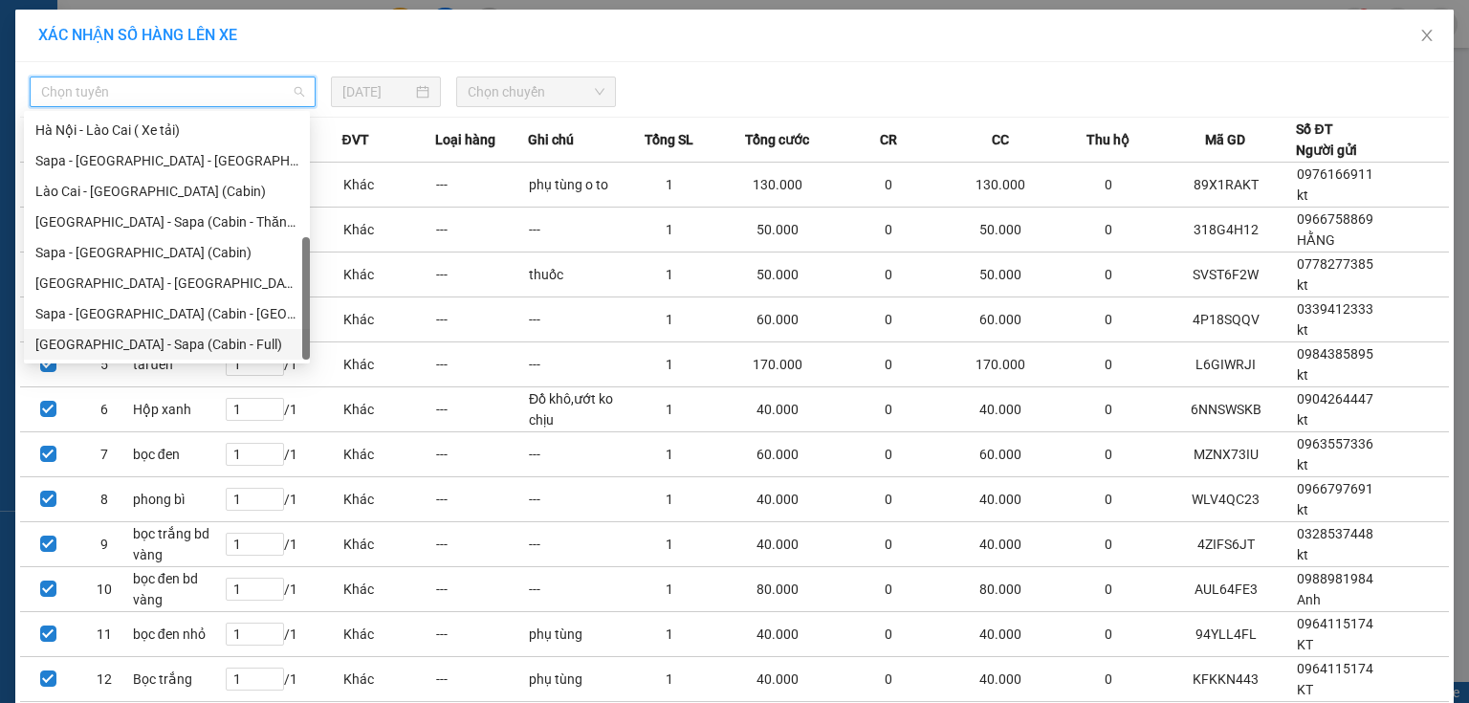
click at [195, 347] on div "[GEOGRAPHIC_DATA] - Sapa (Cabin - Full)" at bounding box center [166, 344] width 263 height 21
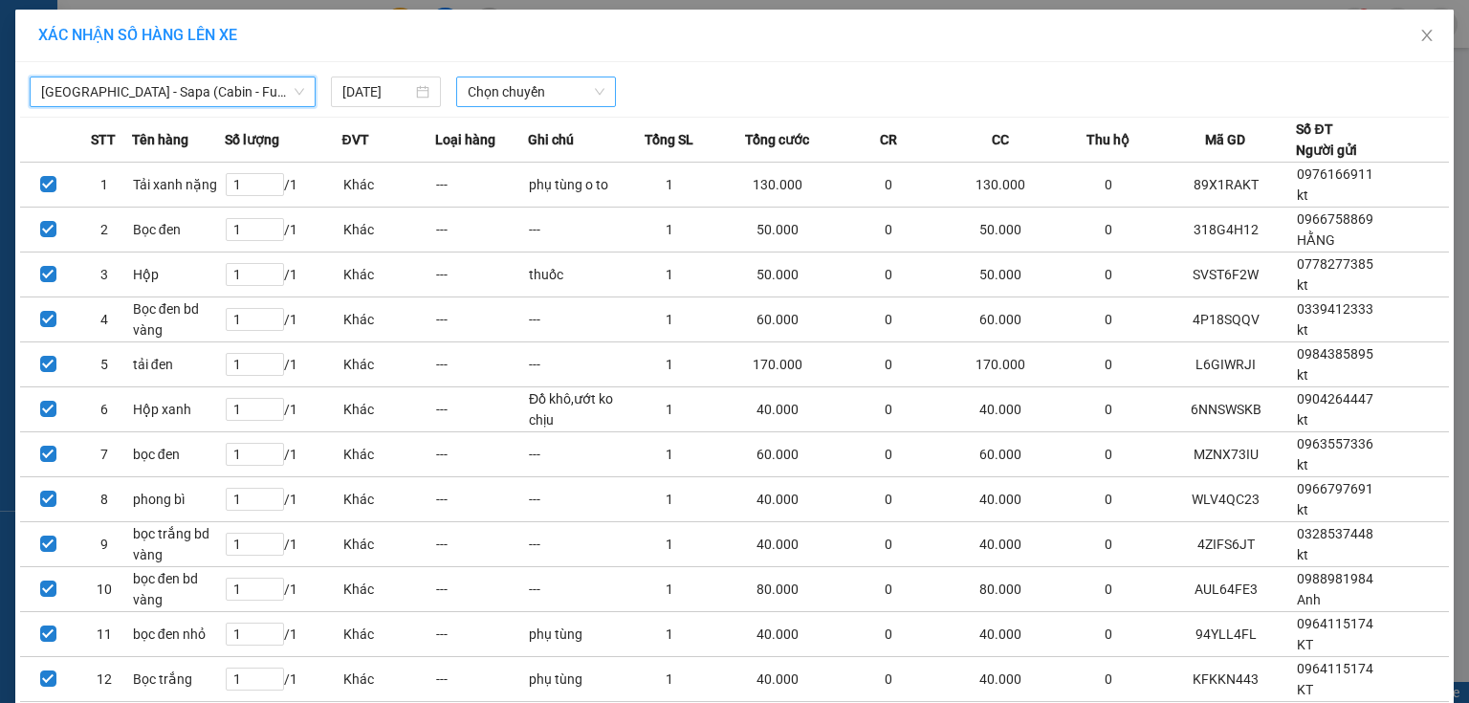
click at [511, 96] on span "Chọn chuyến" at bounding box center [537, 91] width 138 height 29
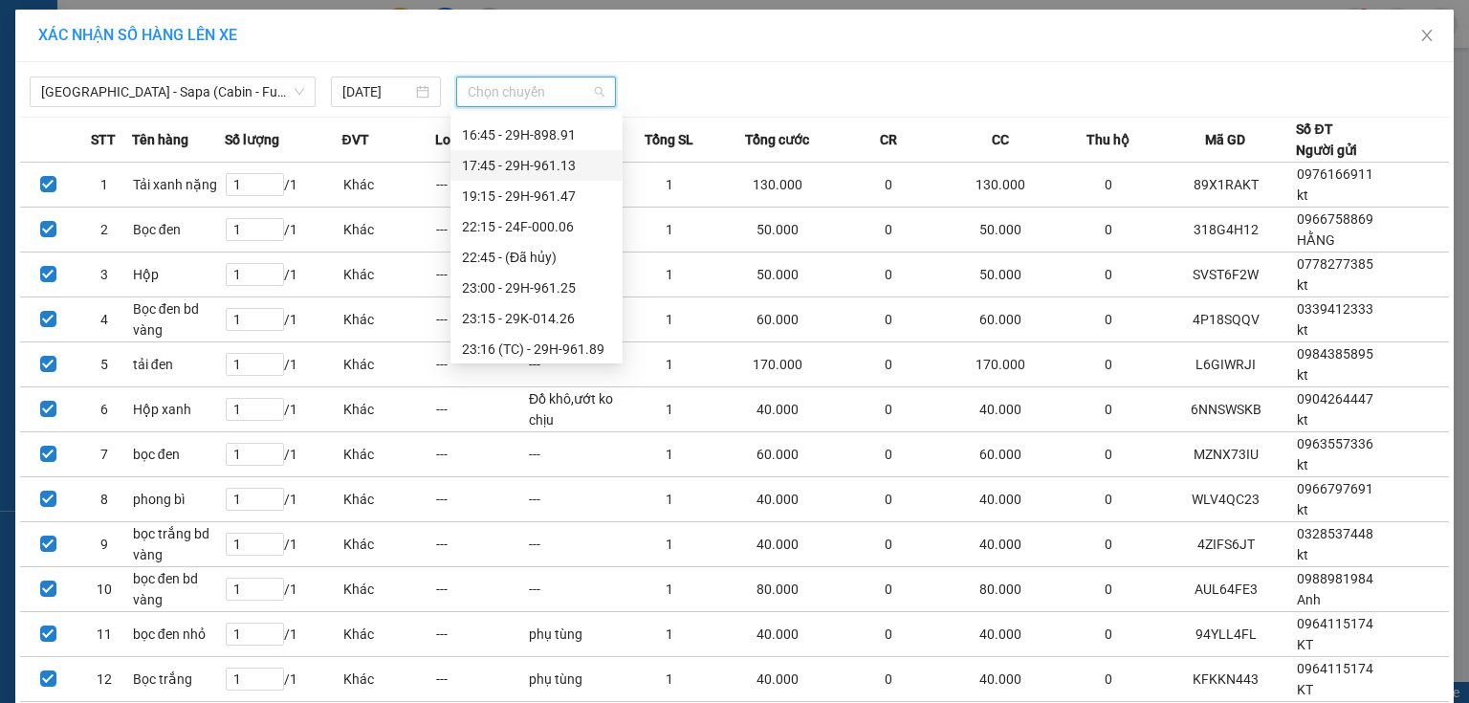
scroll to position [367, 0]
click at [569, 282] on div "23:00 - 29H-961.25" at bounding box center [536, 283] width 149 height 21
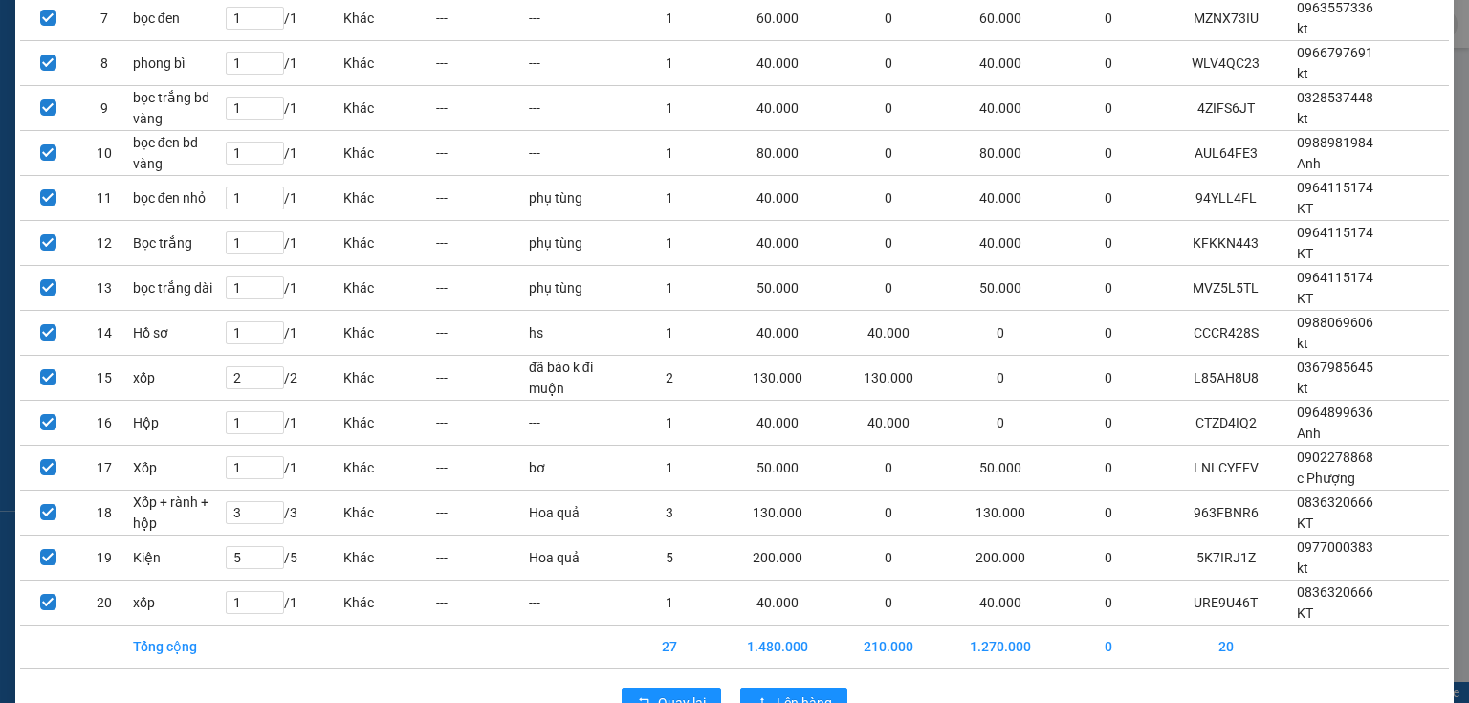
scroll to position [554, 0]
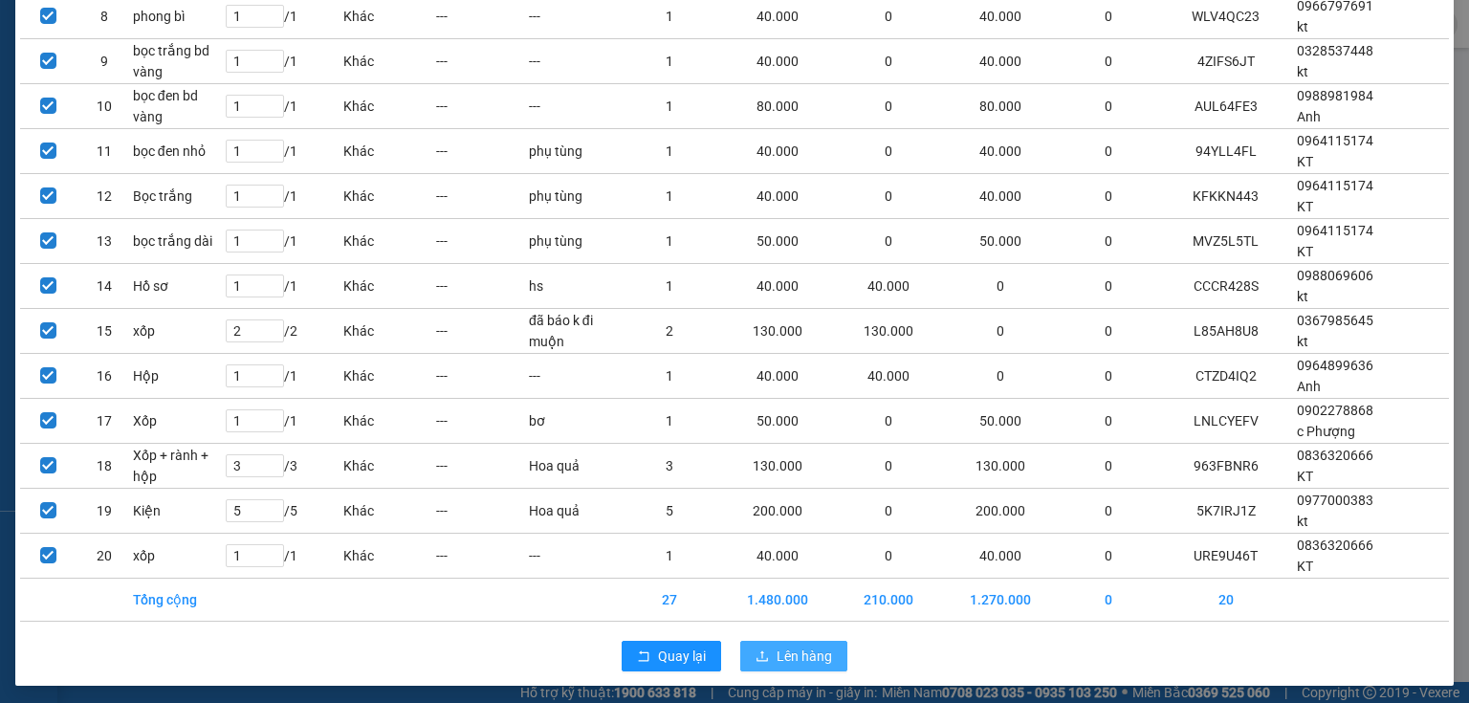
click at [818, 649] on span "Lên hàng" at bounding box center [803, 655] width 55 height 21
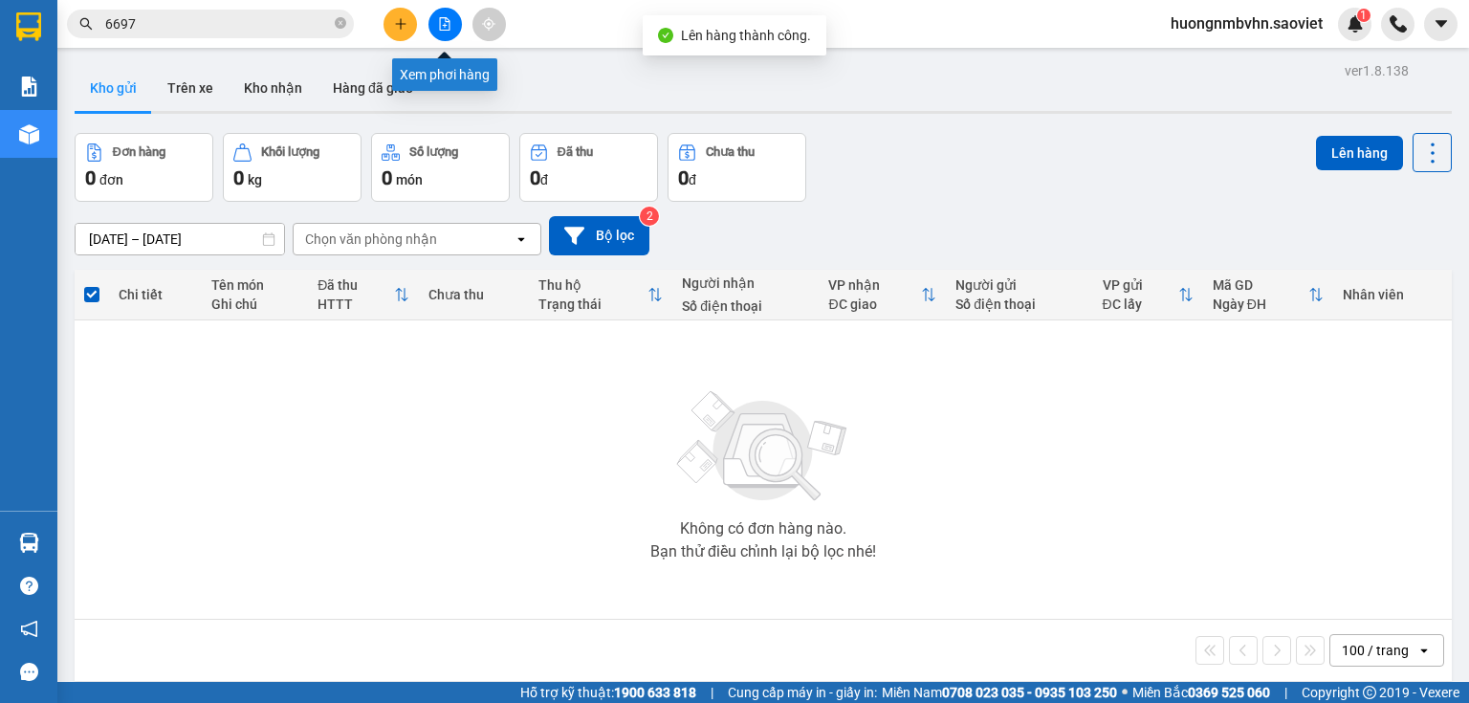
click at [444, 31] on button at bounding box center [444, 24] width 33 height 33
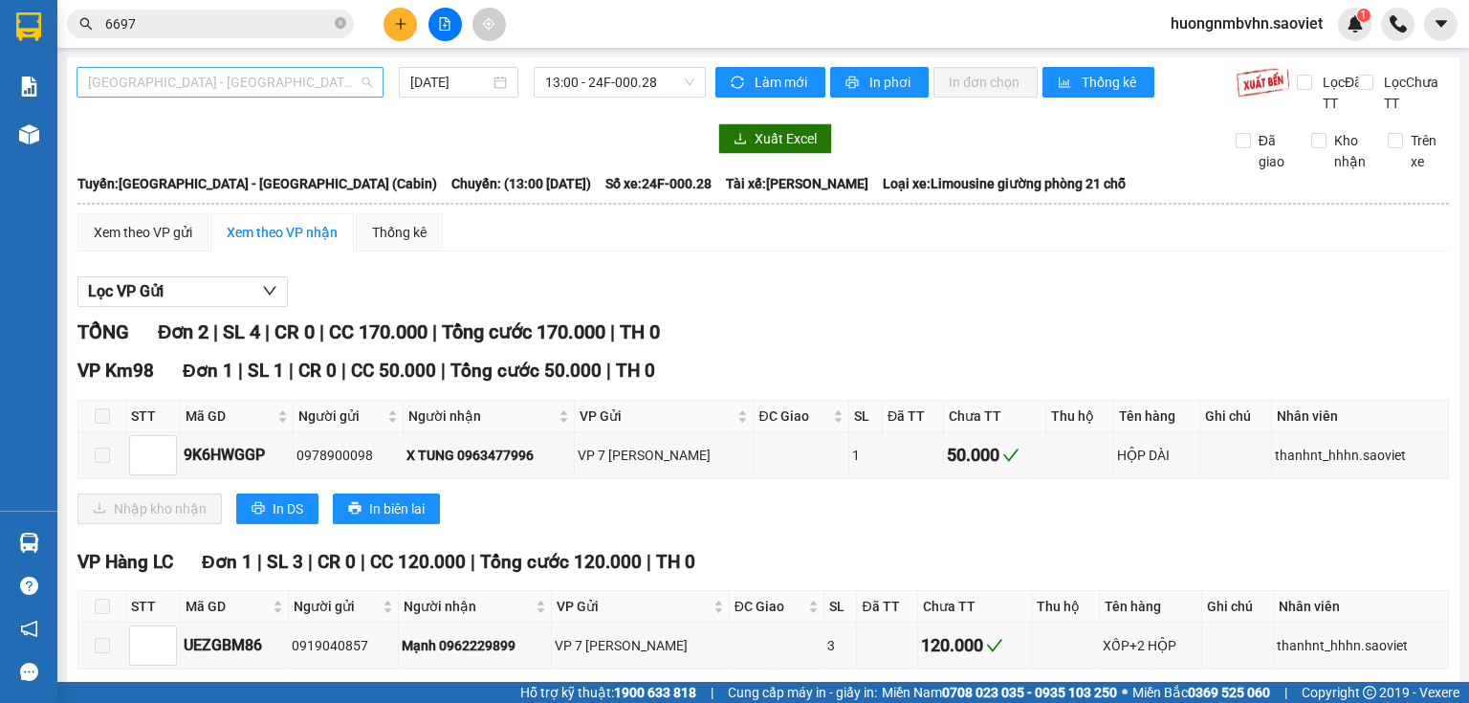
click at [283, 83] on span "[GEOGRAPHIC_DATA] - [GEOGRAPHIC_DATA] (Cabin)" at bounding box center [230, 82] width 284 height 29
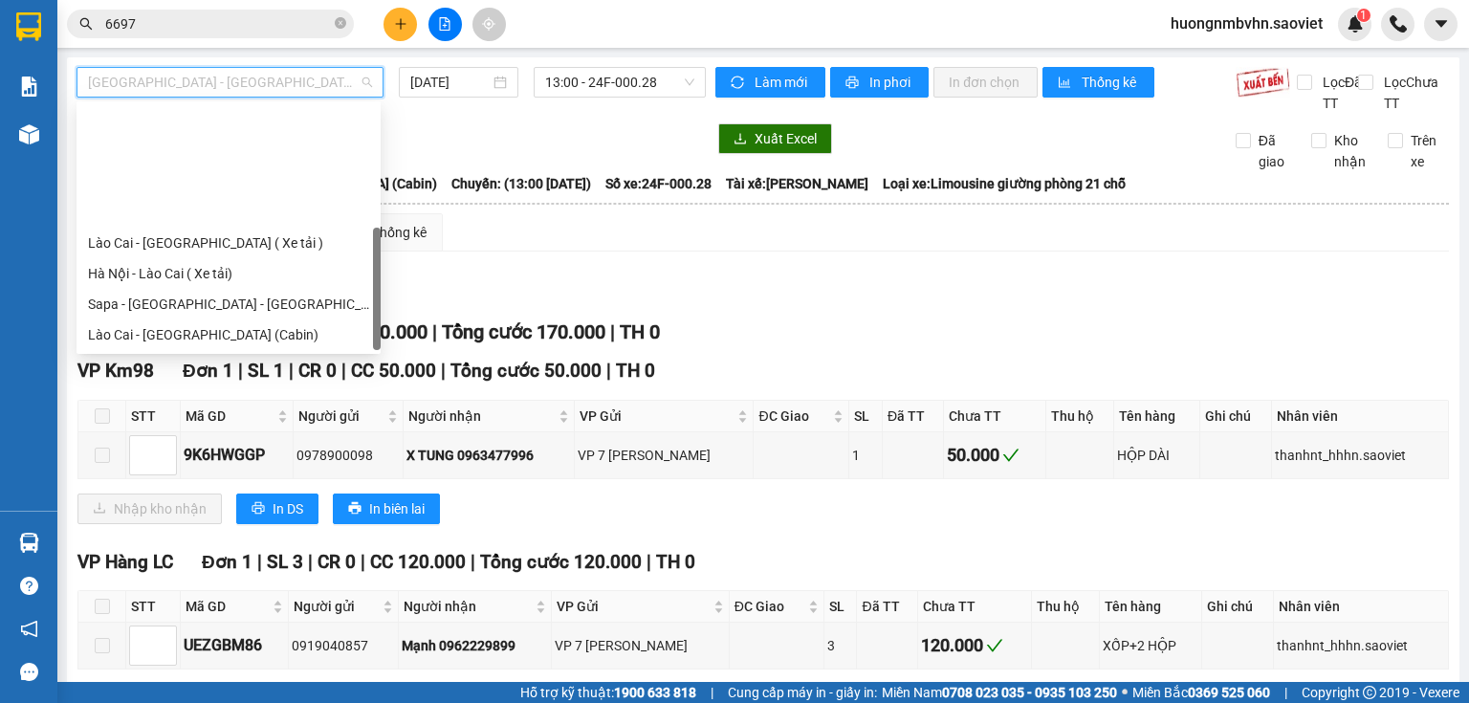
scroll to position [153, 0]
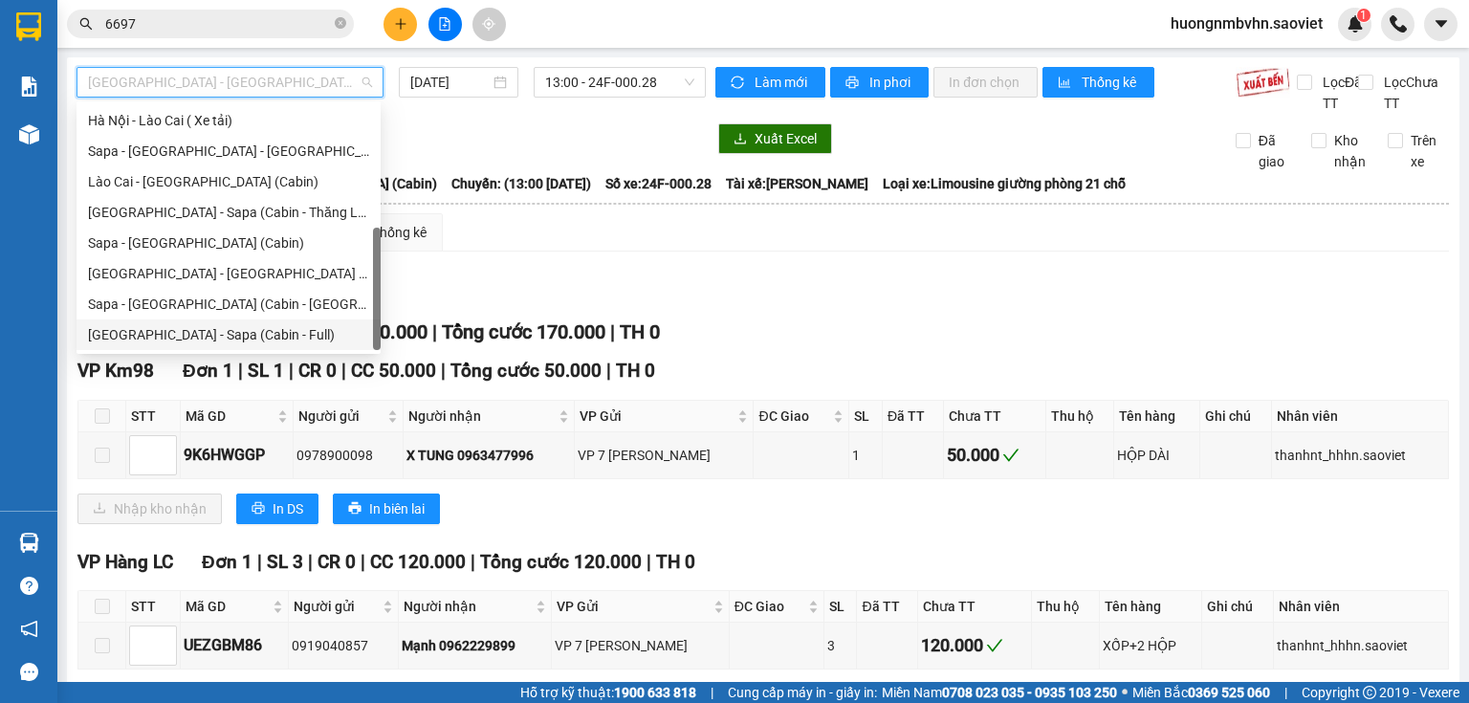
click at [269, 338] on div "[GEOGRAPHIC_DATA] - Sapa (Cabin - Full)" at bounding box center [228, 334] width 281 height 21
type input "[DATE]"
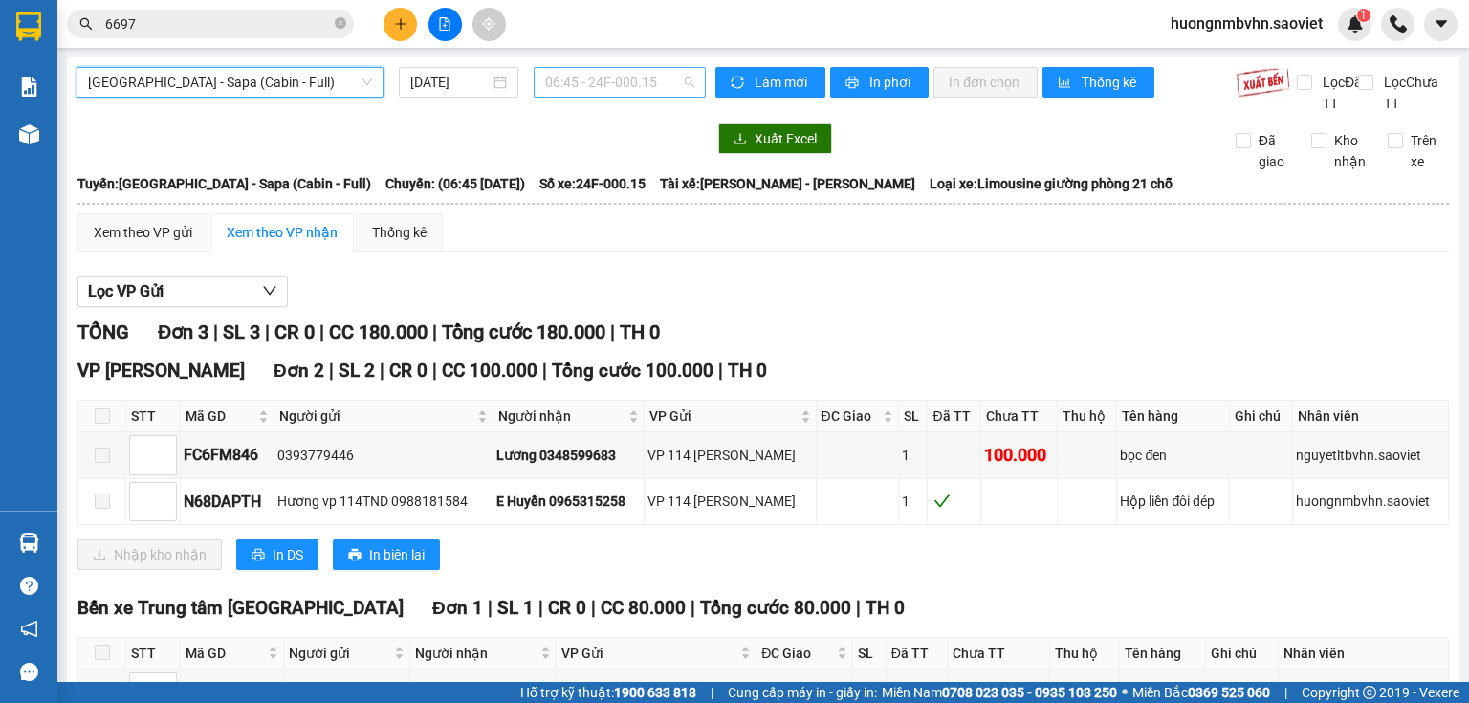
click at [596, 76] on span "06:45 - 24F-000.15" at bounding box center [620, 82] width 150 height 29
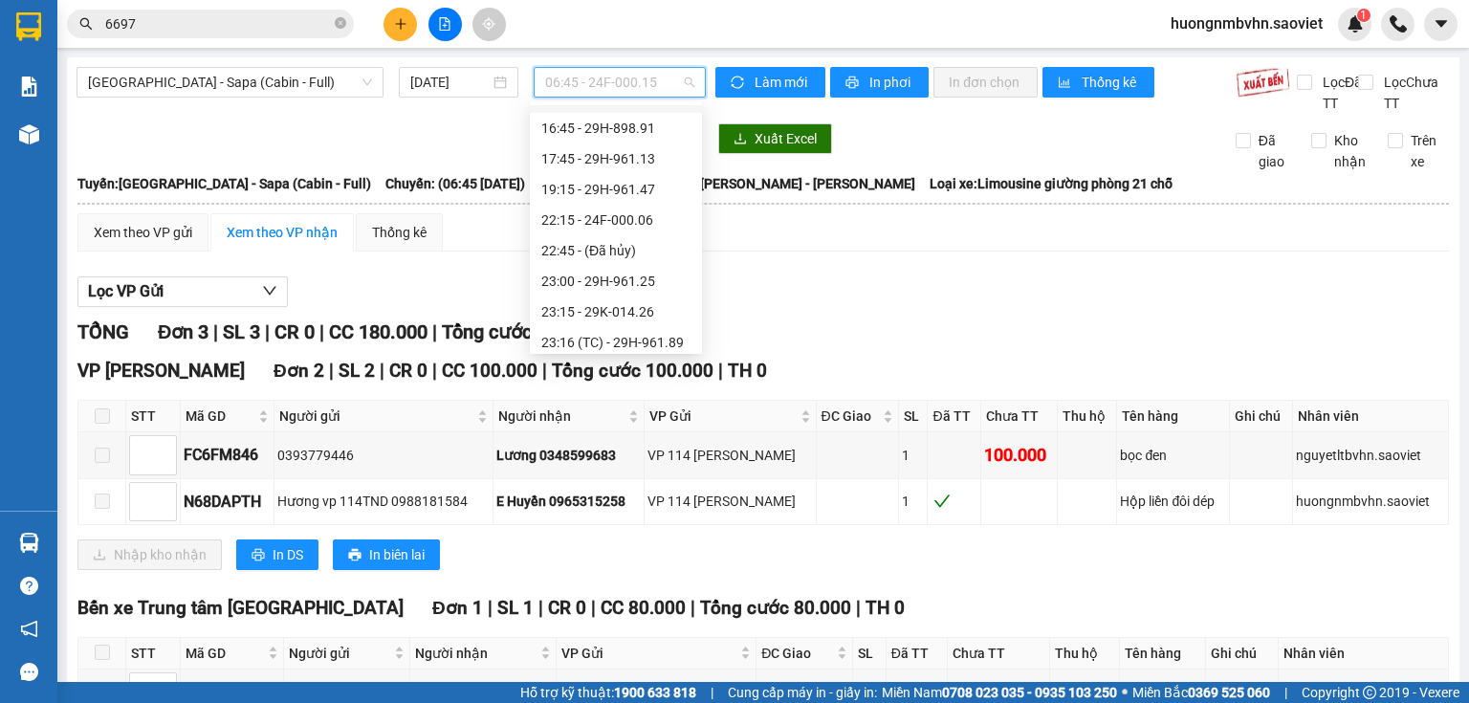
scroll to position [367, 0]
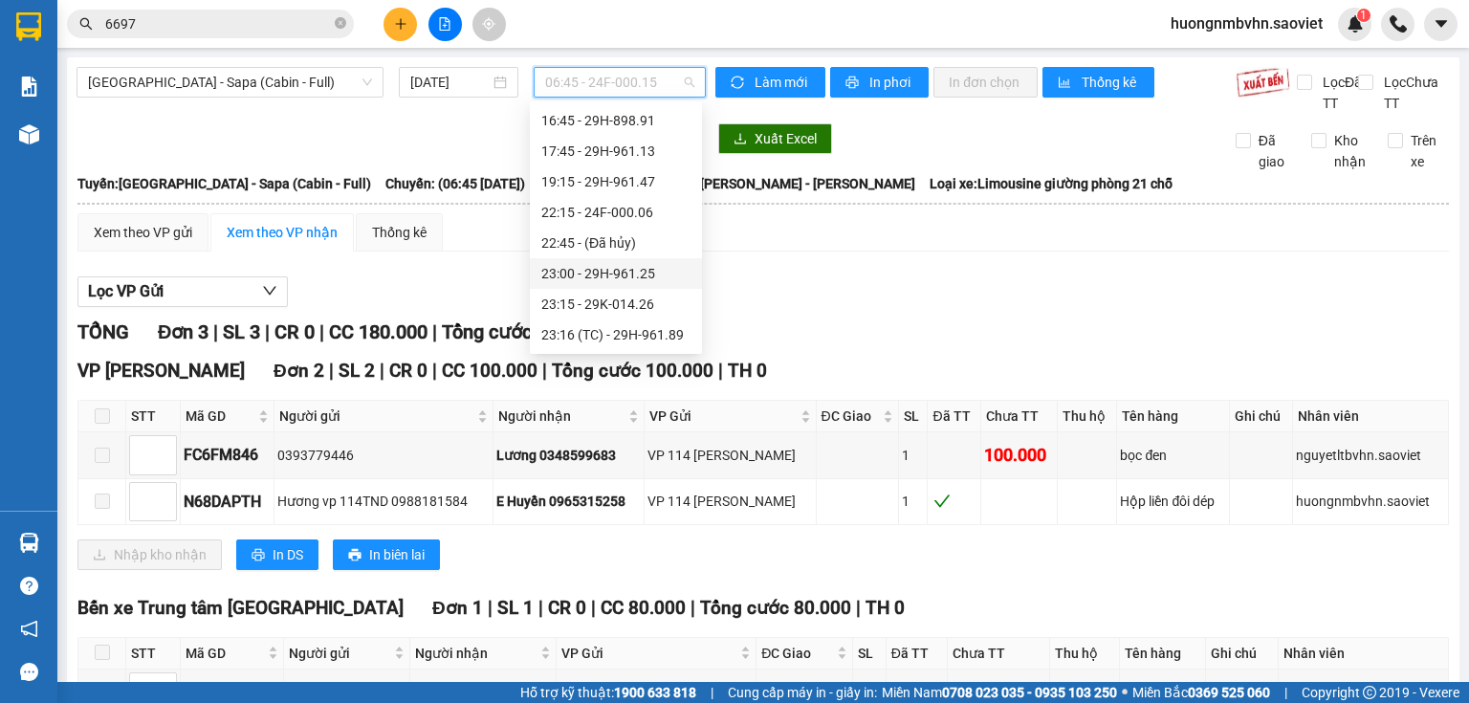
click at [638, 276] on div "23:00 - 29H-961.25" at bounding box center [615, 273] width 149 height 21
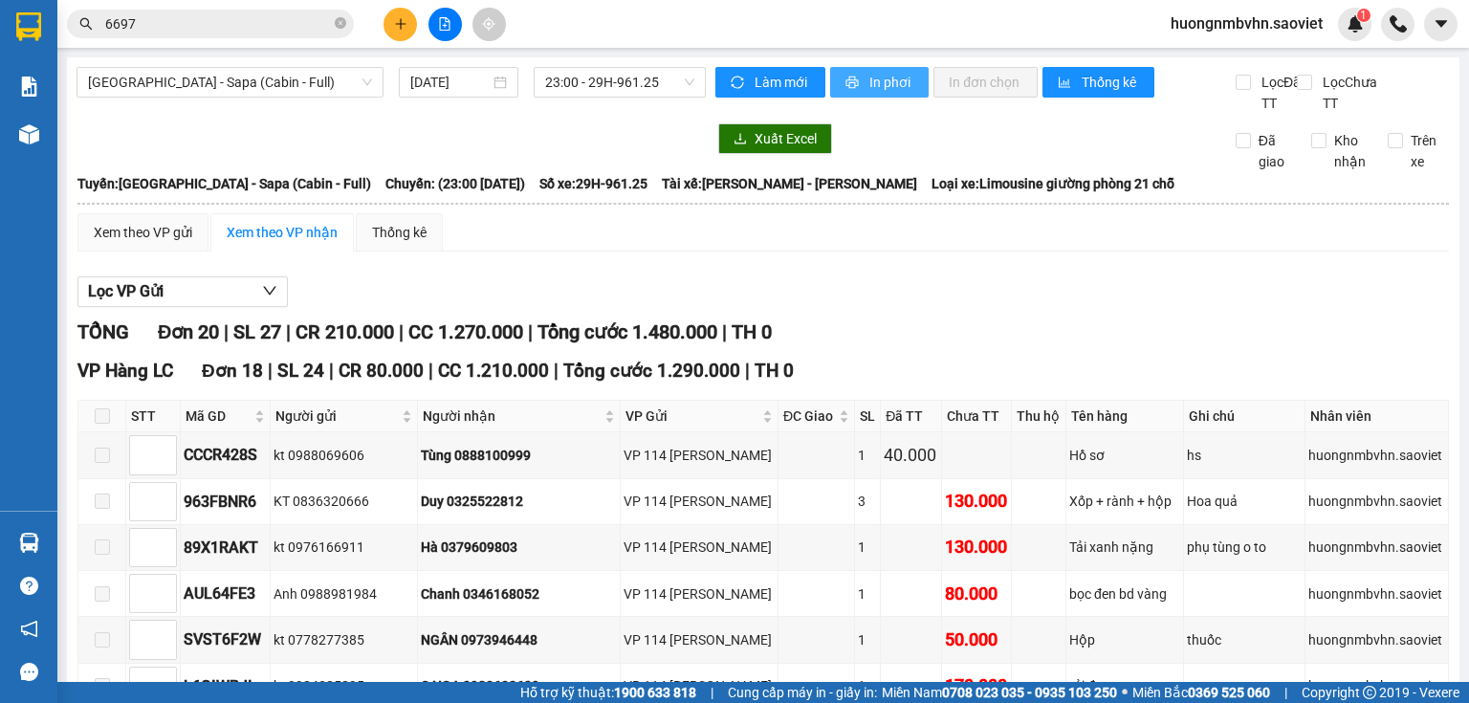
click at [870, 87] on span "In phơi" at bounding box center [891, 82] width 44 height 21
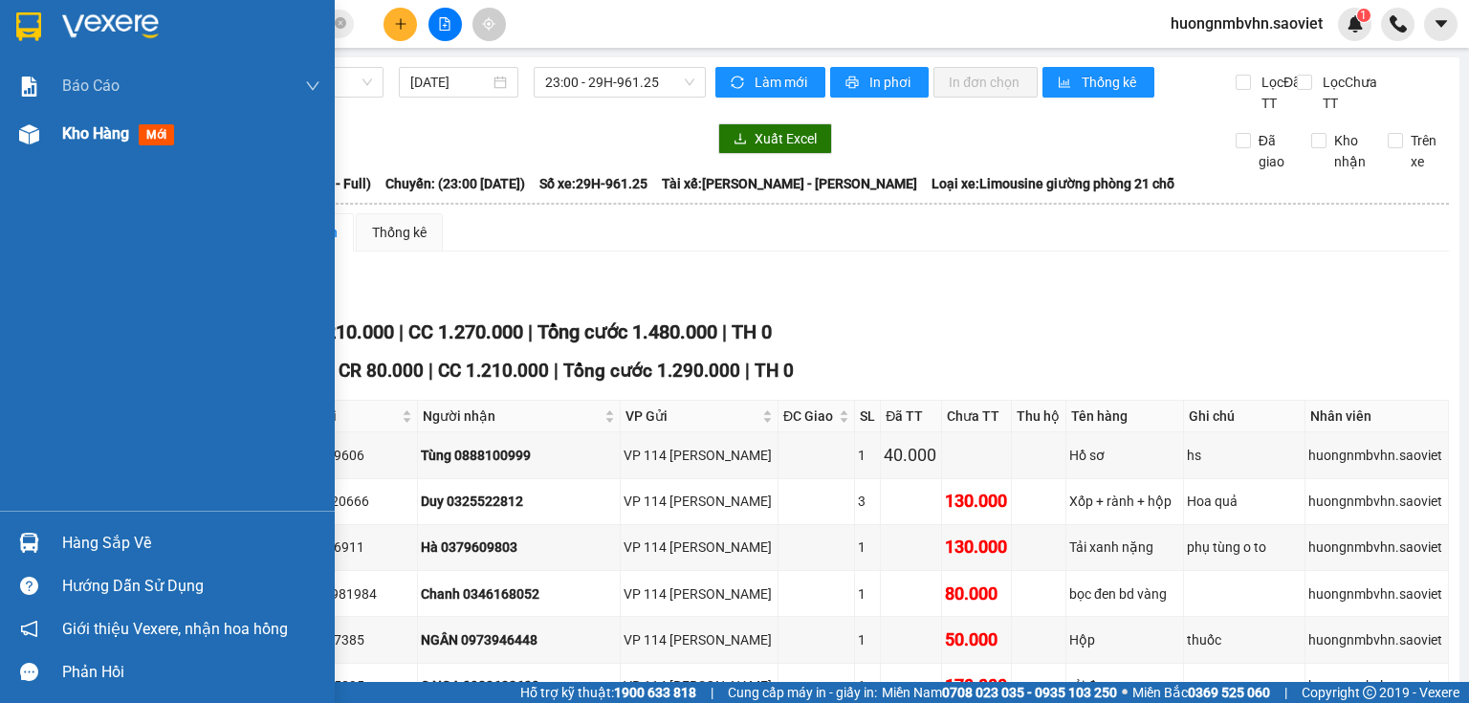
click at [98, 138] on span "Kho hàng" at bounding box center [95, 133] width 67 height 18
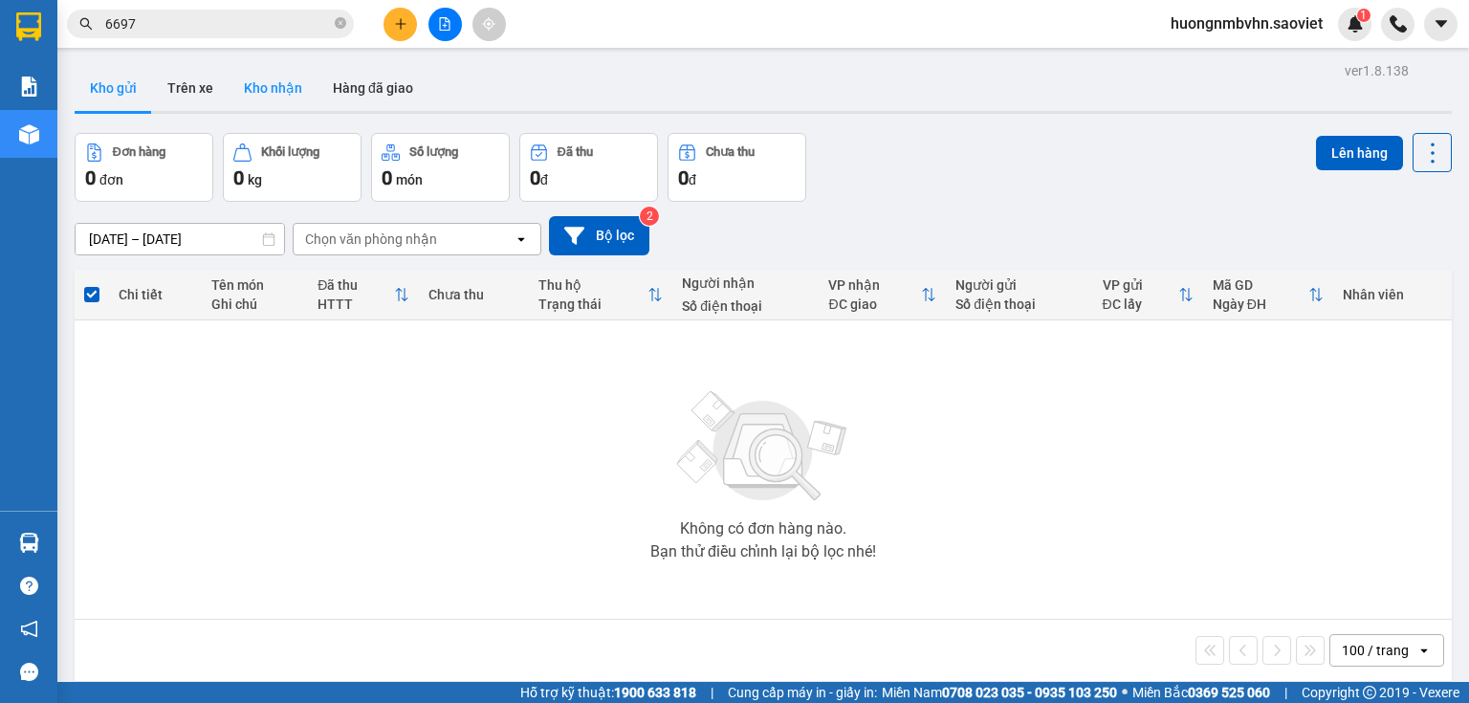
click at [294, 88] on button "Kho nhận" at bounding box center [273, 88] width 89 height 46
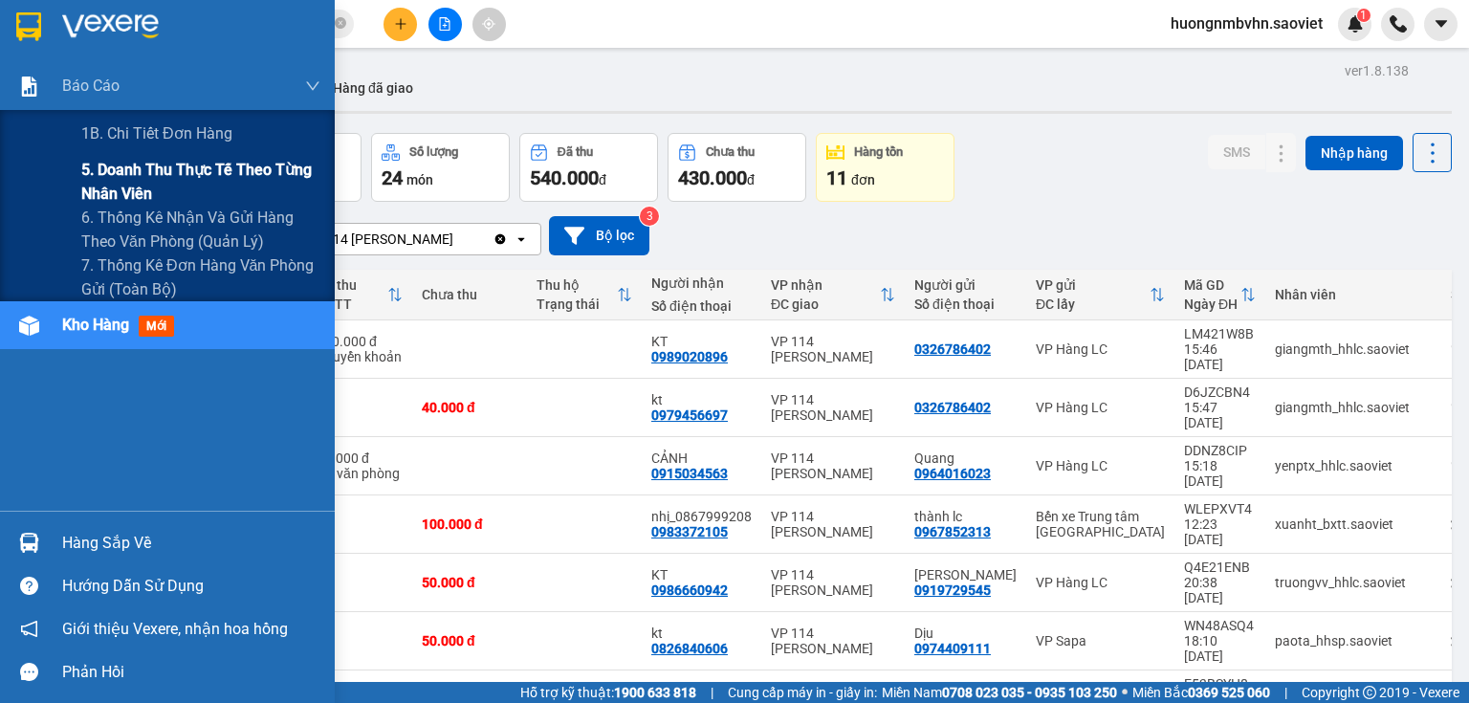
click at [113, 165] on span "5. Doanh thu thực tế theo từng nhân viên" at bounding box center [200, 182] width 239 height 48
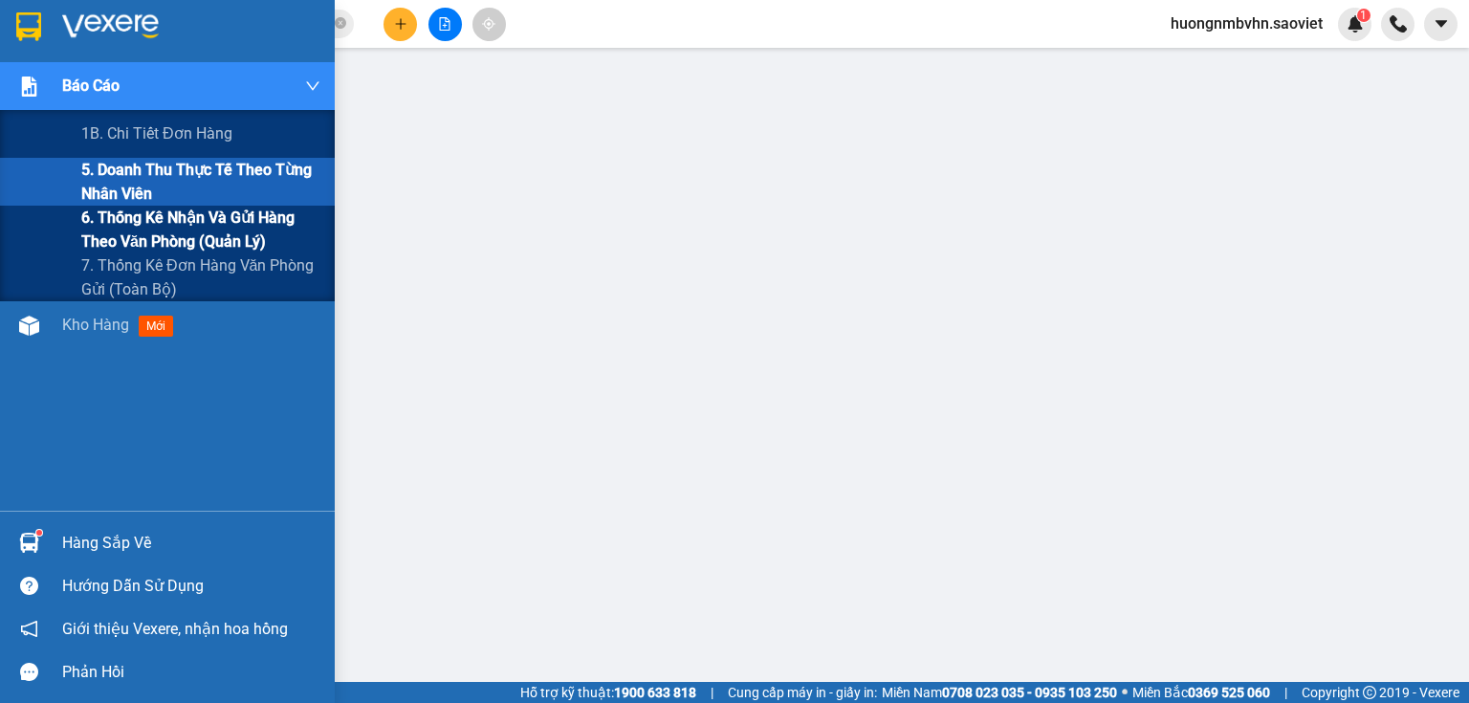
click at [117, 218] on span "6. Thống kê nhận và gửi hàng theo văn phòng (quản lý)" at bounding box center [200, 230] width 239 height 48
